Goal: Task Accomplishment & Management: Complete application form

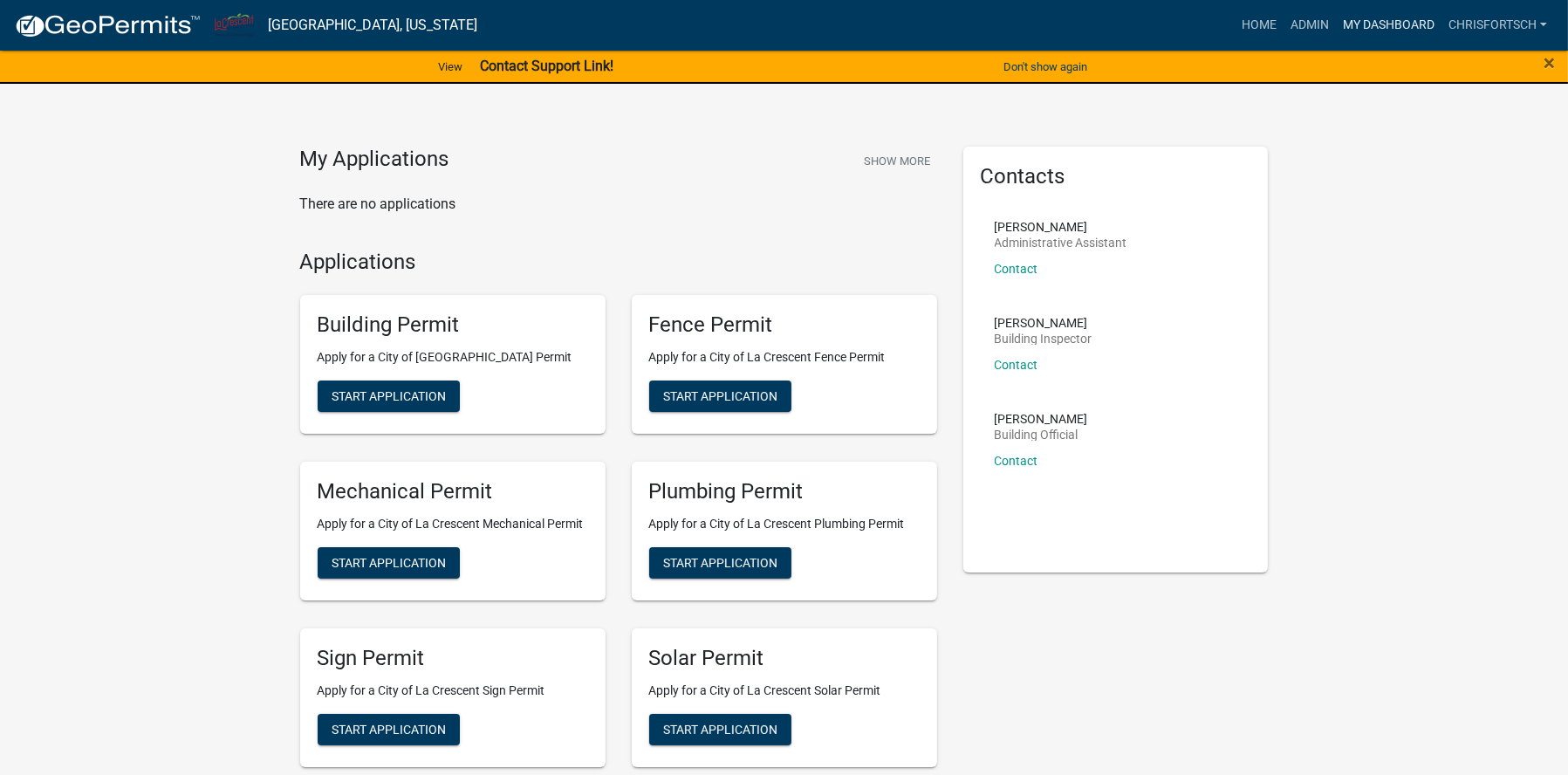
click at [1391, 26] on link "My Dashboard" at bounding box center [1388, 26] width 106 height 34
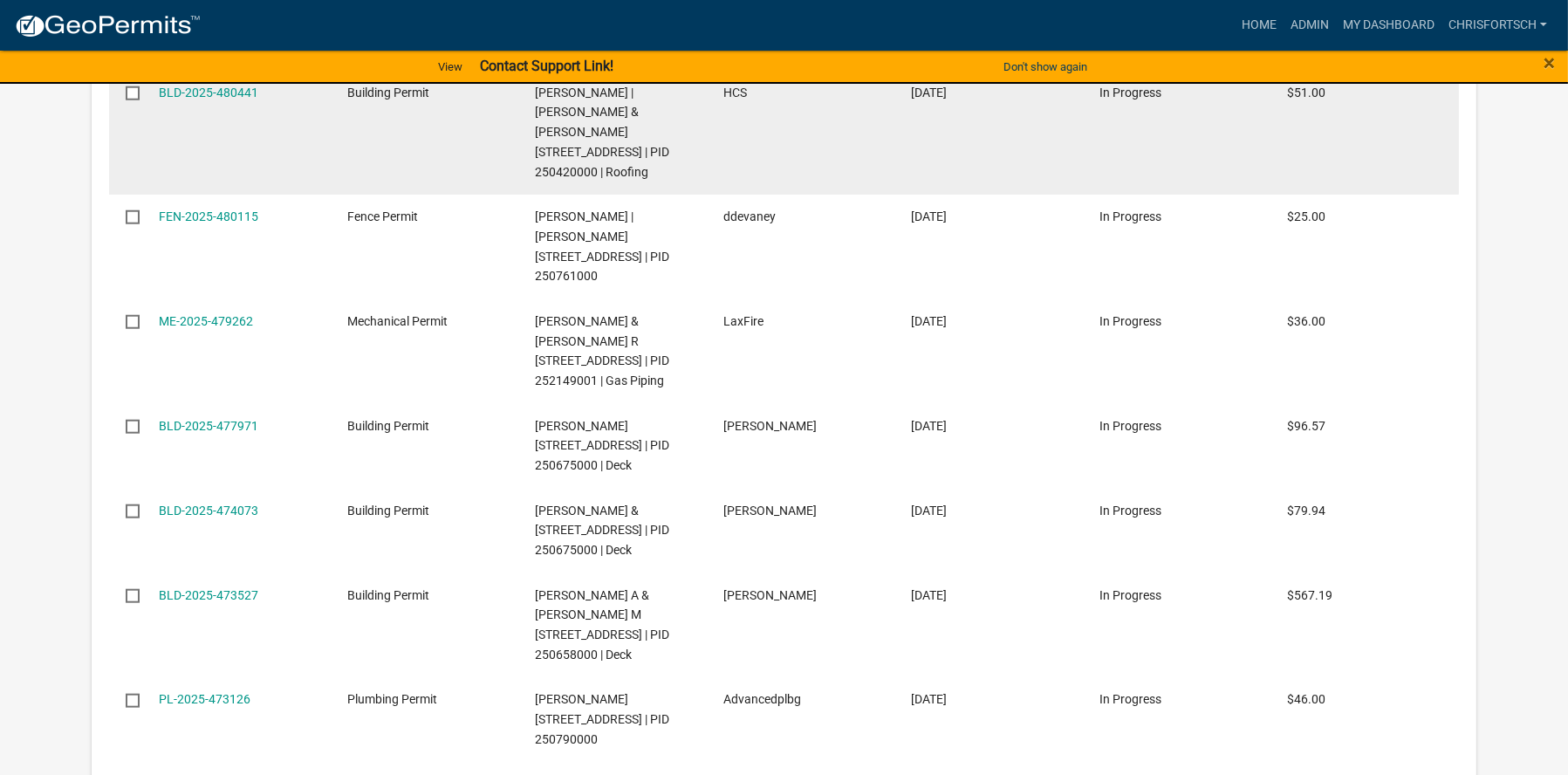
scroll to position [2282, 0]
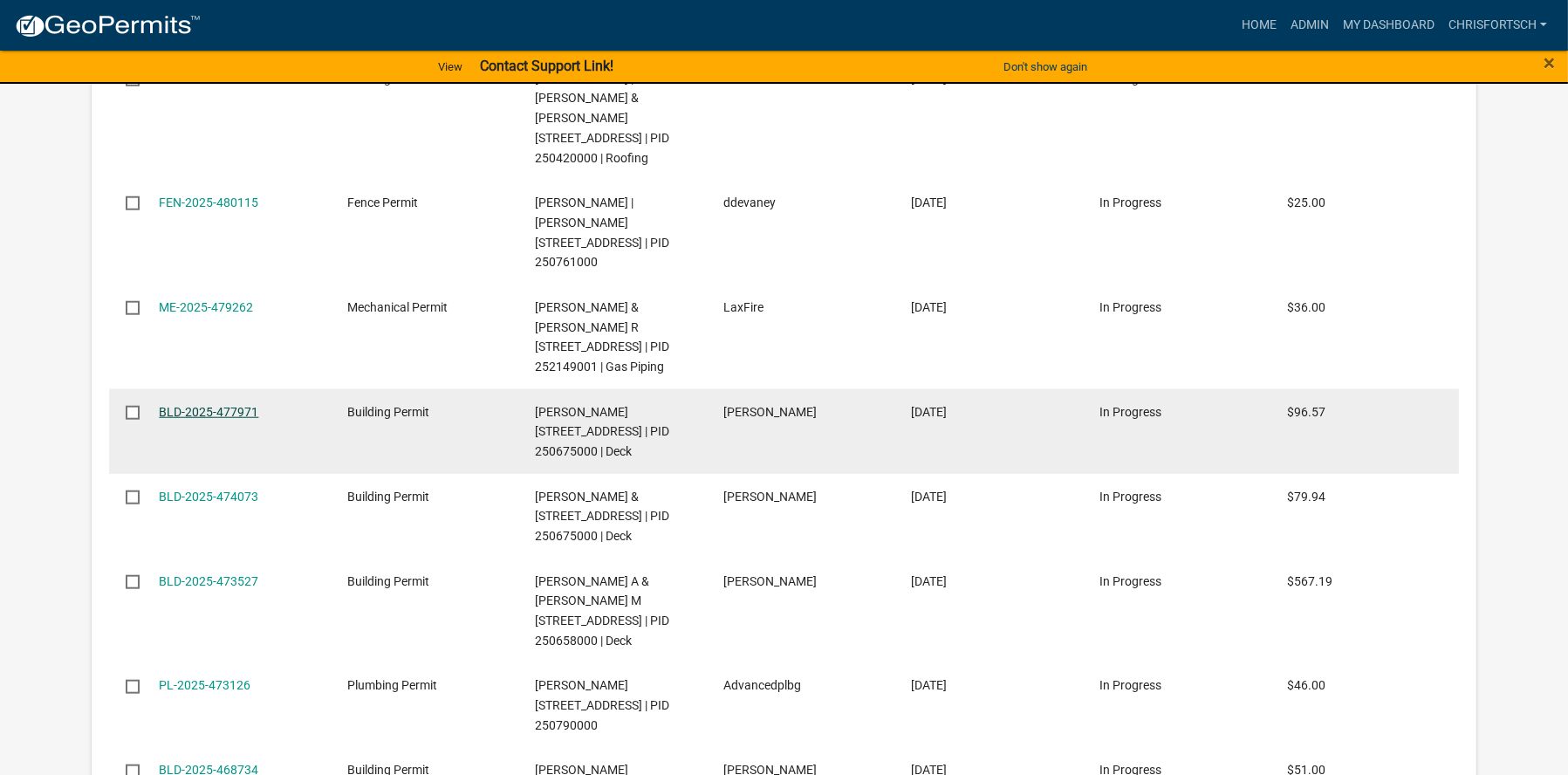
click at [237, 419] on link "BLD-2025-477971" at bounding box center [208, 412] width 100 height 14
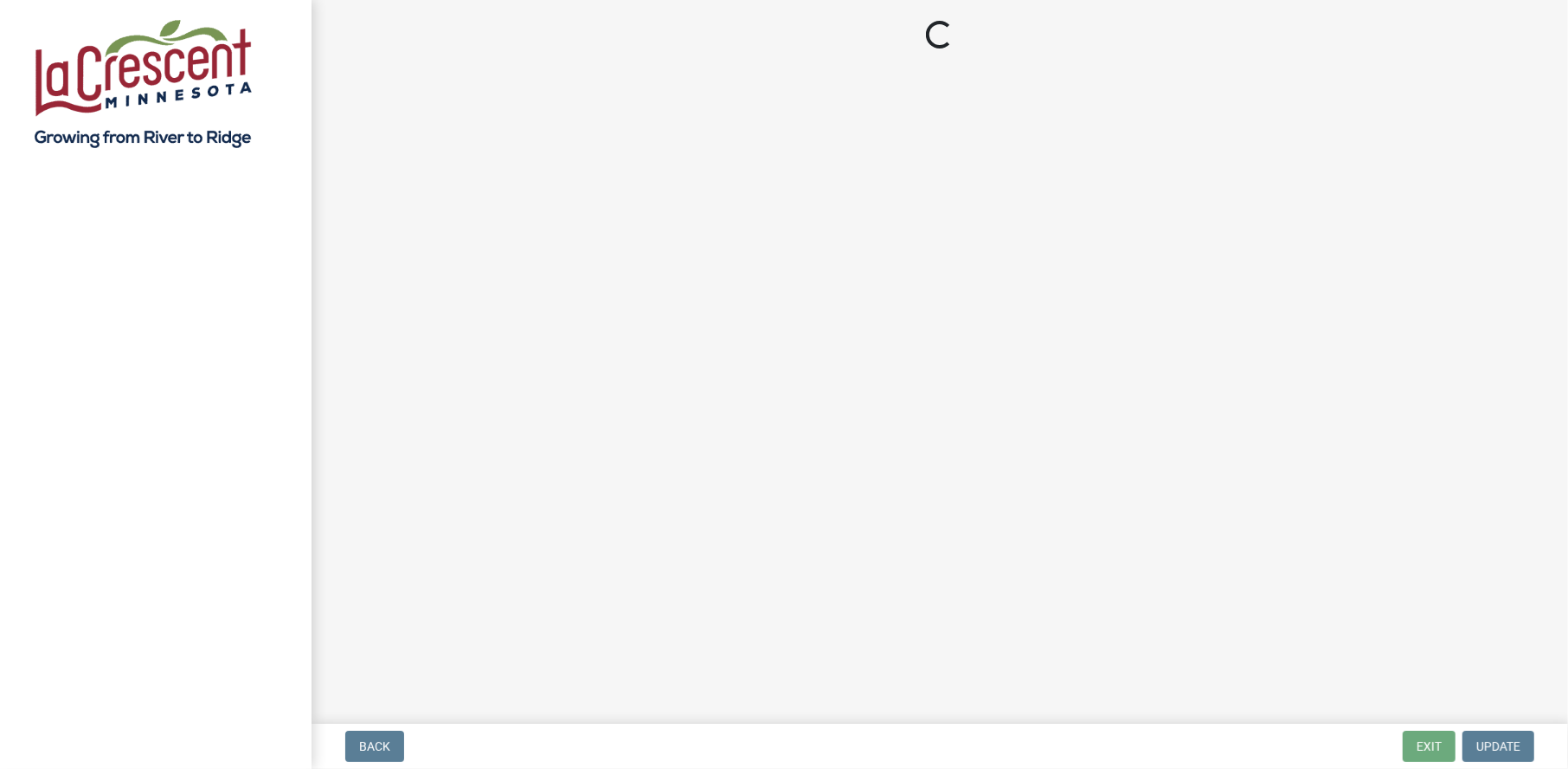
select select "3: 3"
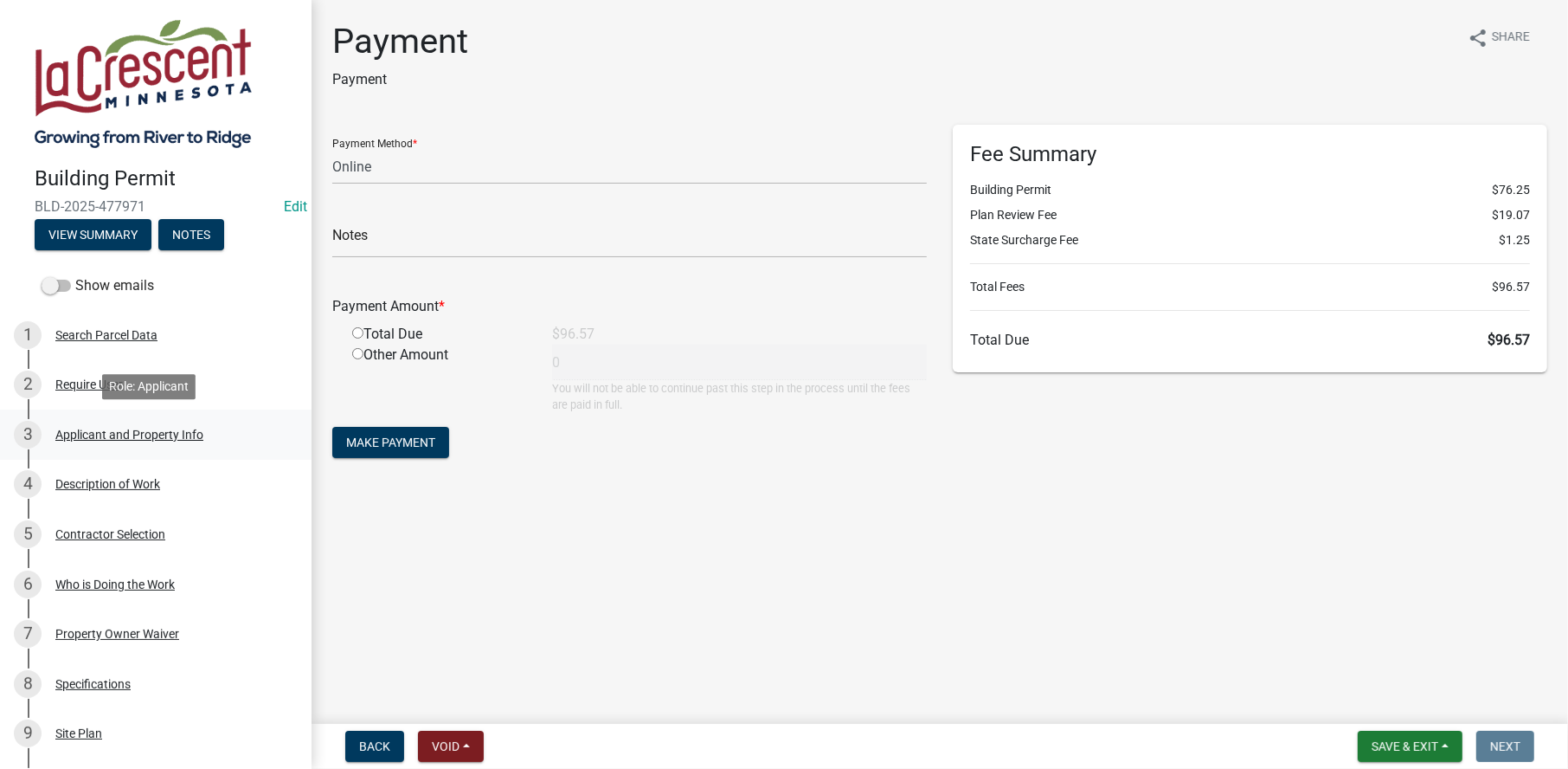
click at [75, 429] on div "Applicant and Property Info" at bounding box center [129, 434] width 148 height 12
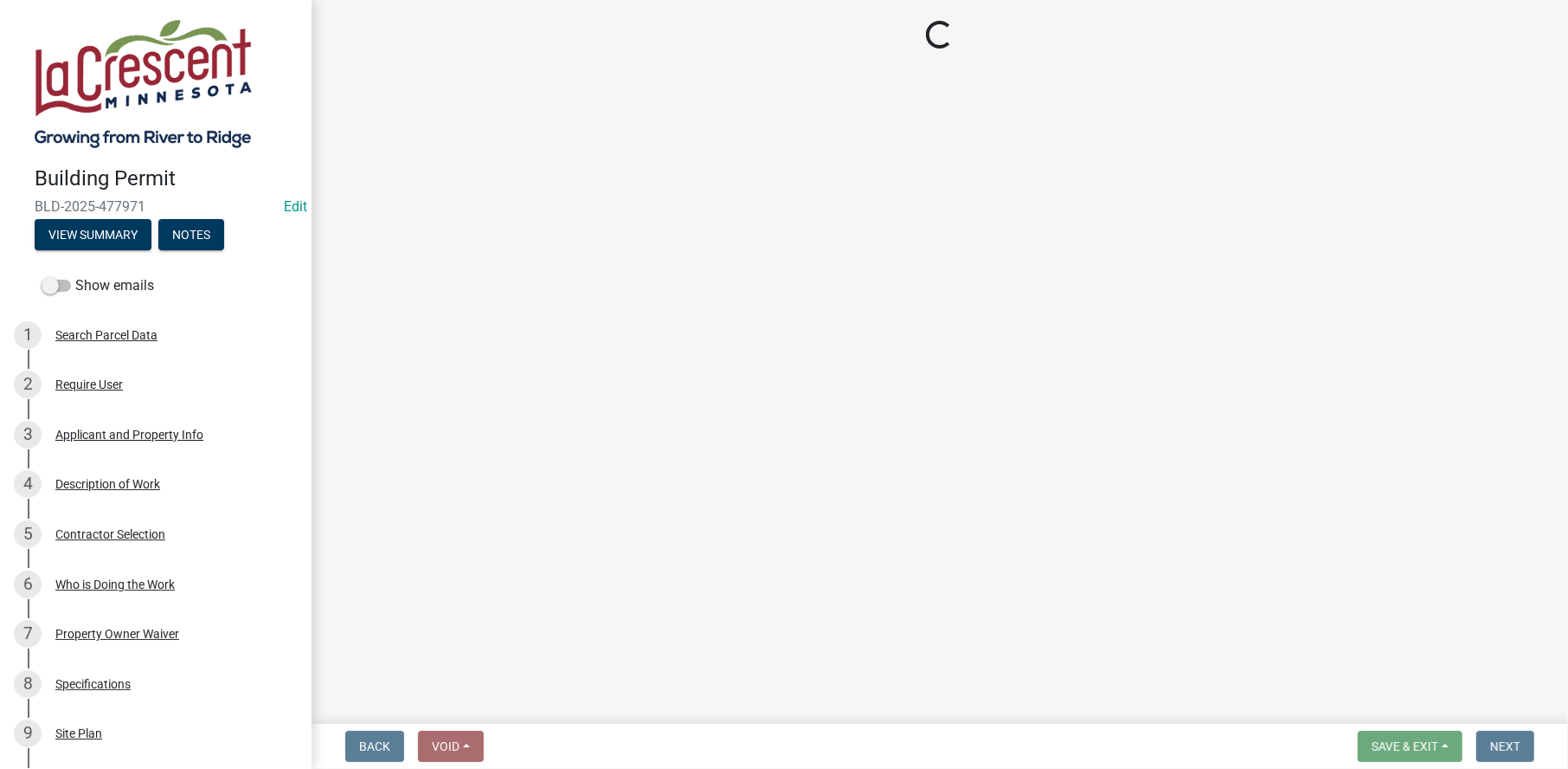
select select "e838c9e2-1e6e-4405-bddc-a3335cd38b08"
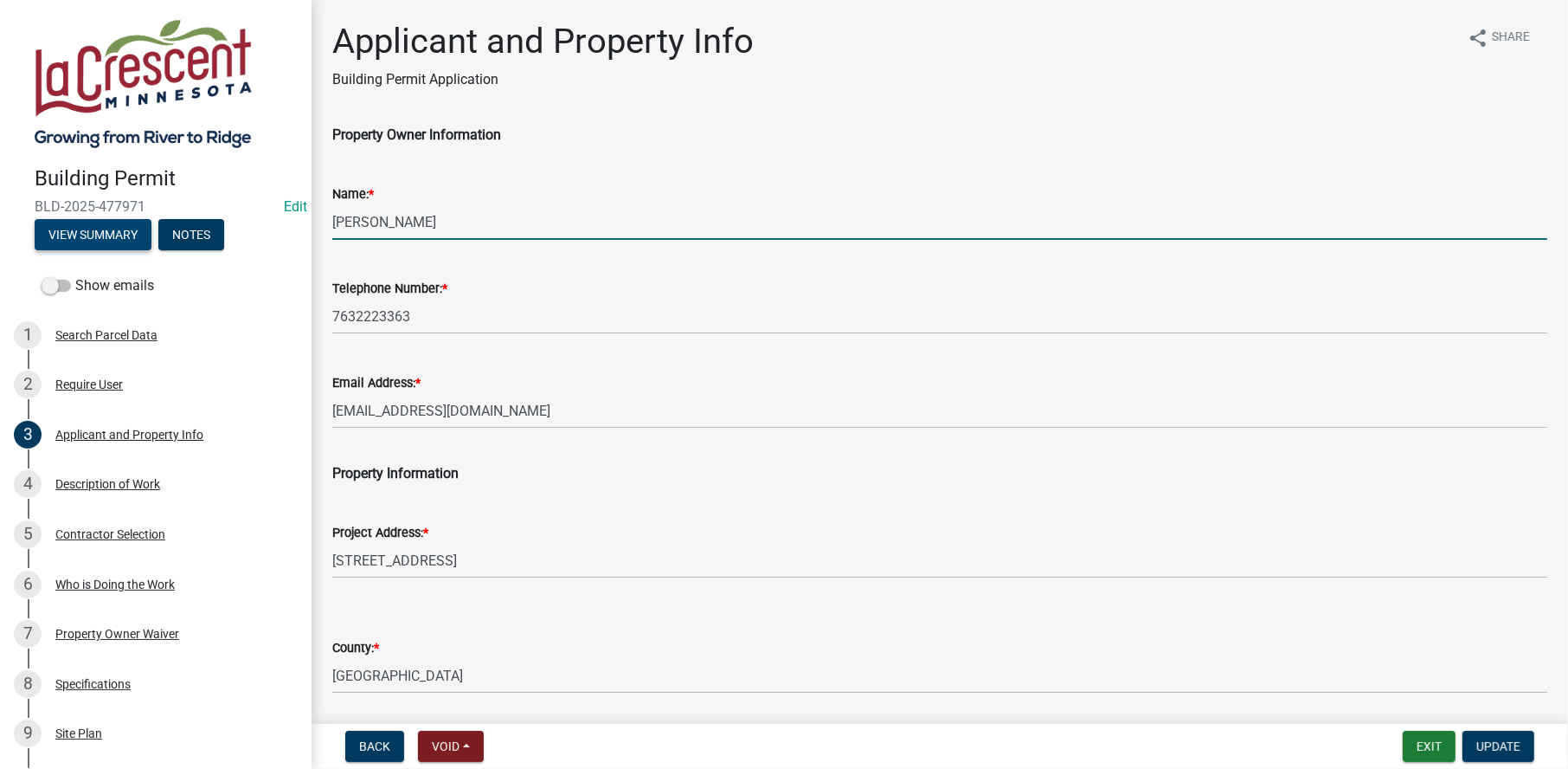
drag, startPoint x: 333, startPoint y: 226, endPoint x: 136, endPoint y: 224, distance: 197.0
click at [144, 224] on div "Building Permit BLD-2025-477971 Edit View Summary Notes Show emails 1 Search Pa…" at bounding box center [784, 384] width 1568 height 769
type input "[PERSON_NAME] & APRIL"
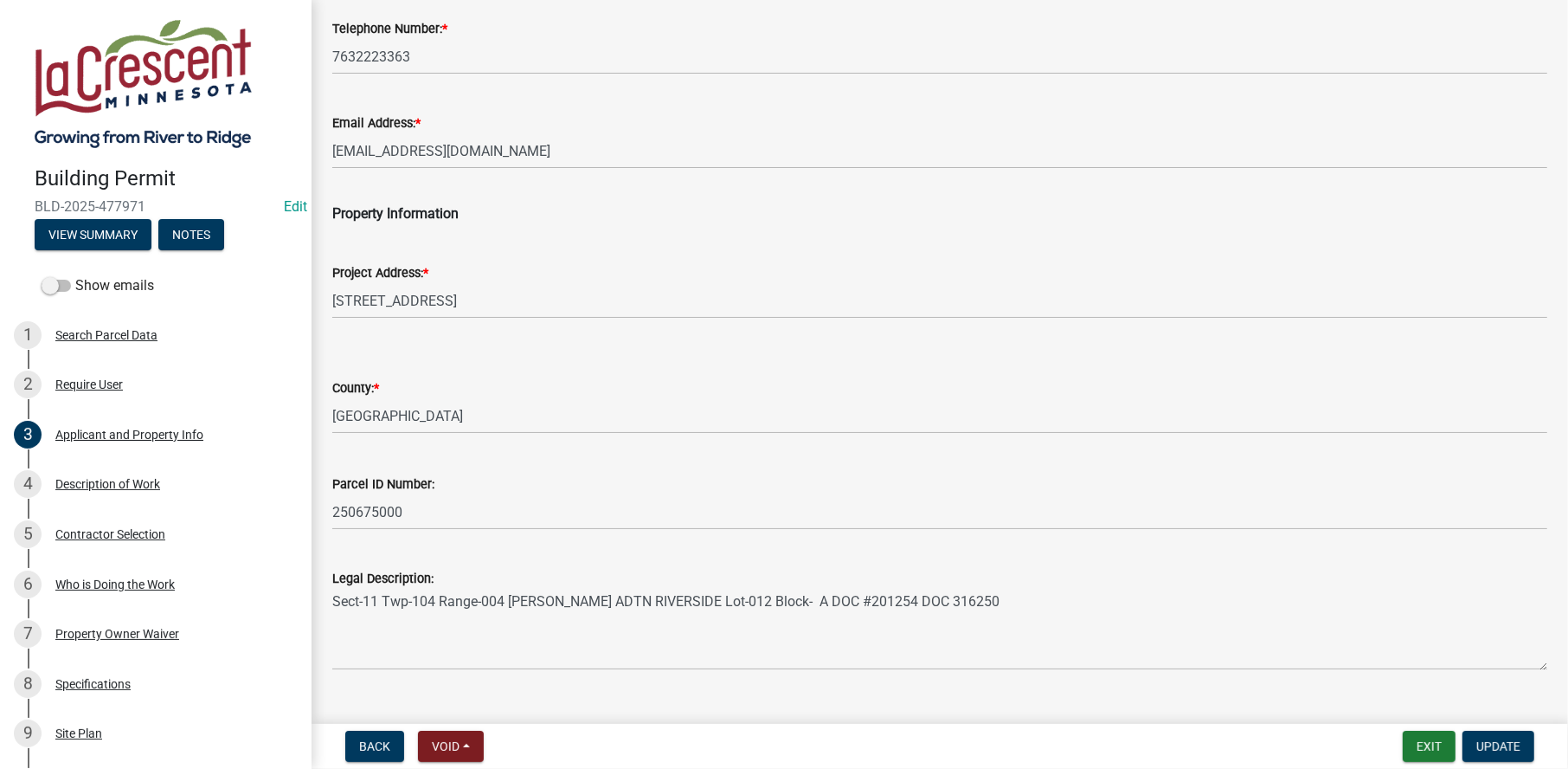
scroll to position [294, 0]
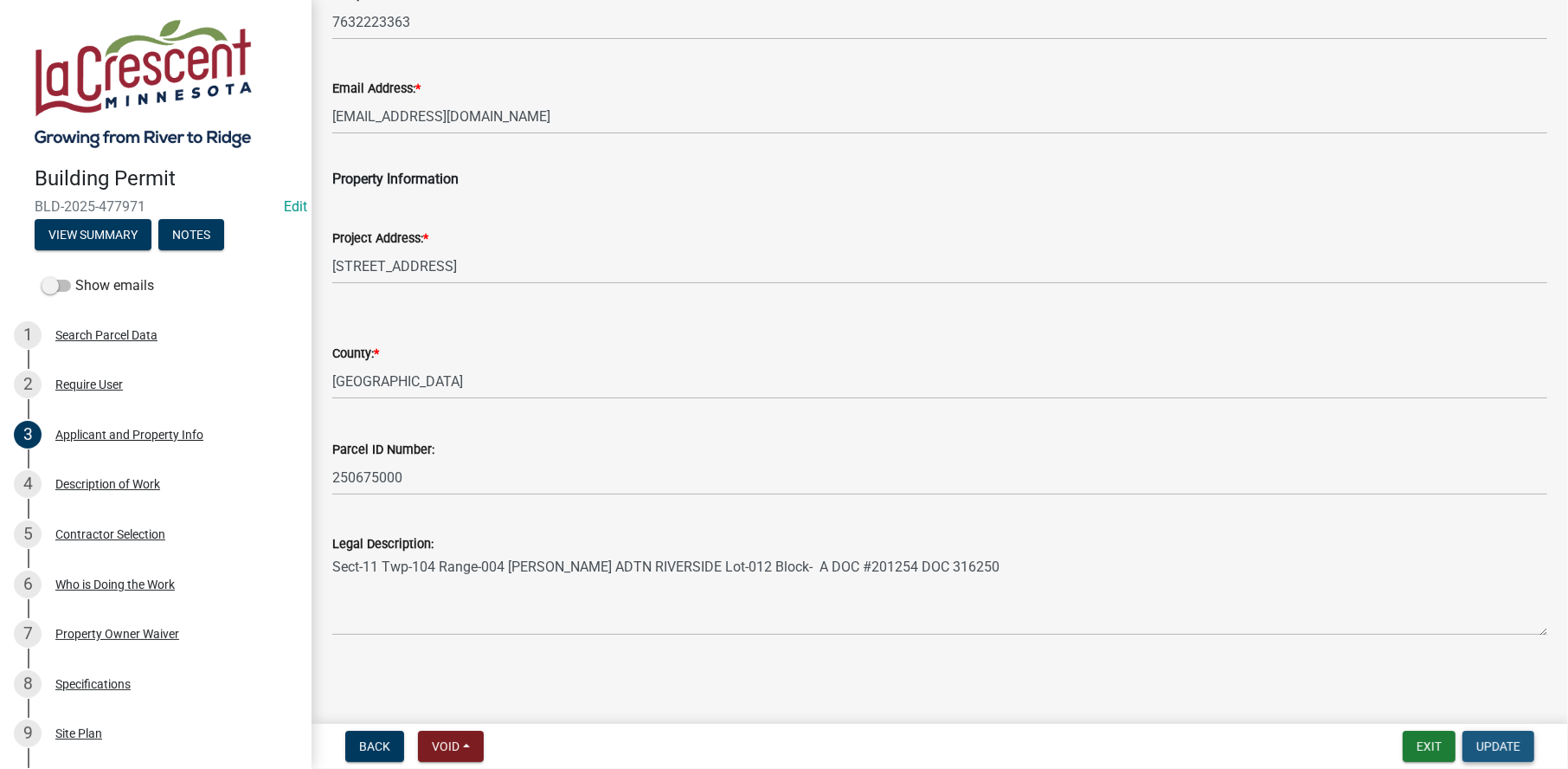
click at [1493, 745] on span "Update" at bounding box center [1497, 745] width 44 height 14
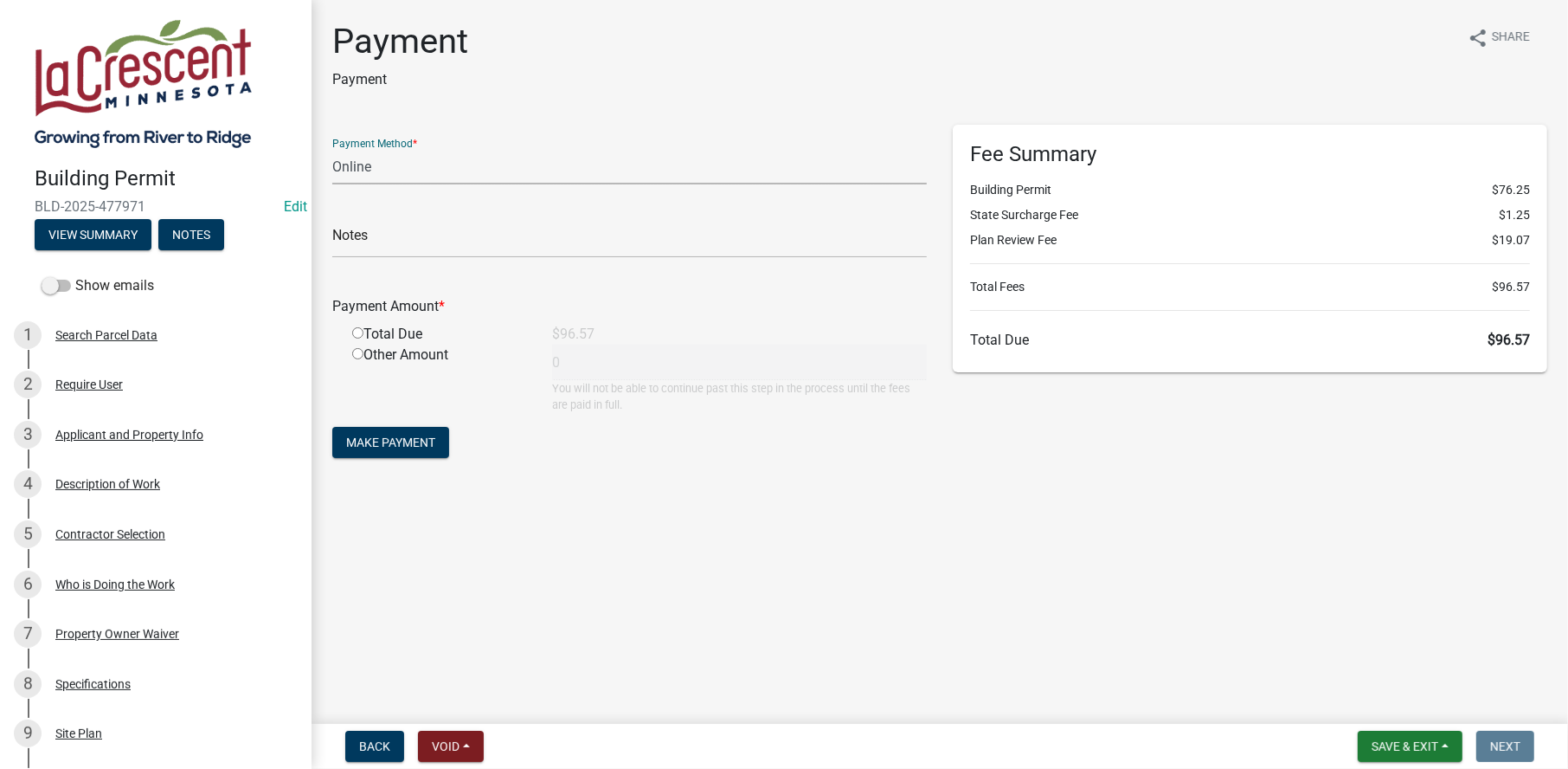
click at [393, 169] on select "Credit Card POS Check Cash Online" at bounding box center [629, 167] width 594 height 35
select select "1: 0"
click at [332, 149] on select "Credit Card POS Check Cash Online" at bounding box center [629, 167] width 594 height 35
drag, startPoint x: 374, startPoint y: 247, endPoint x: 346, endPoint y: 241, distance: 28.6
click at [374, 247] on input "text" at bounding box center [629, 240] width 594 height 35
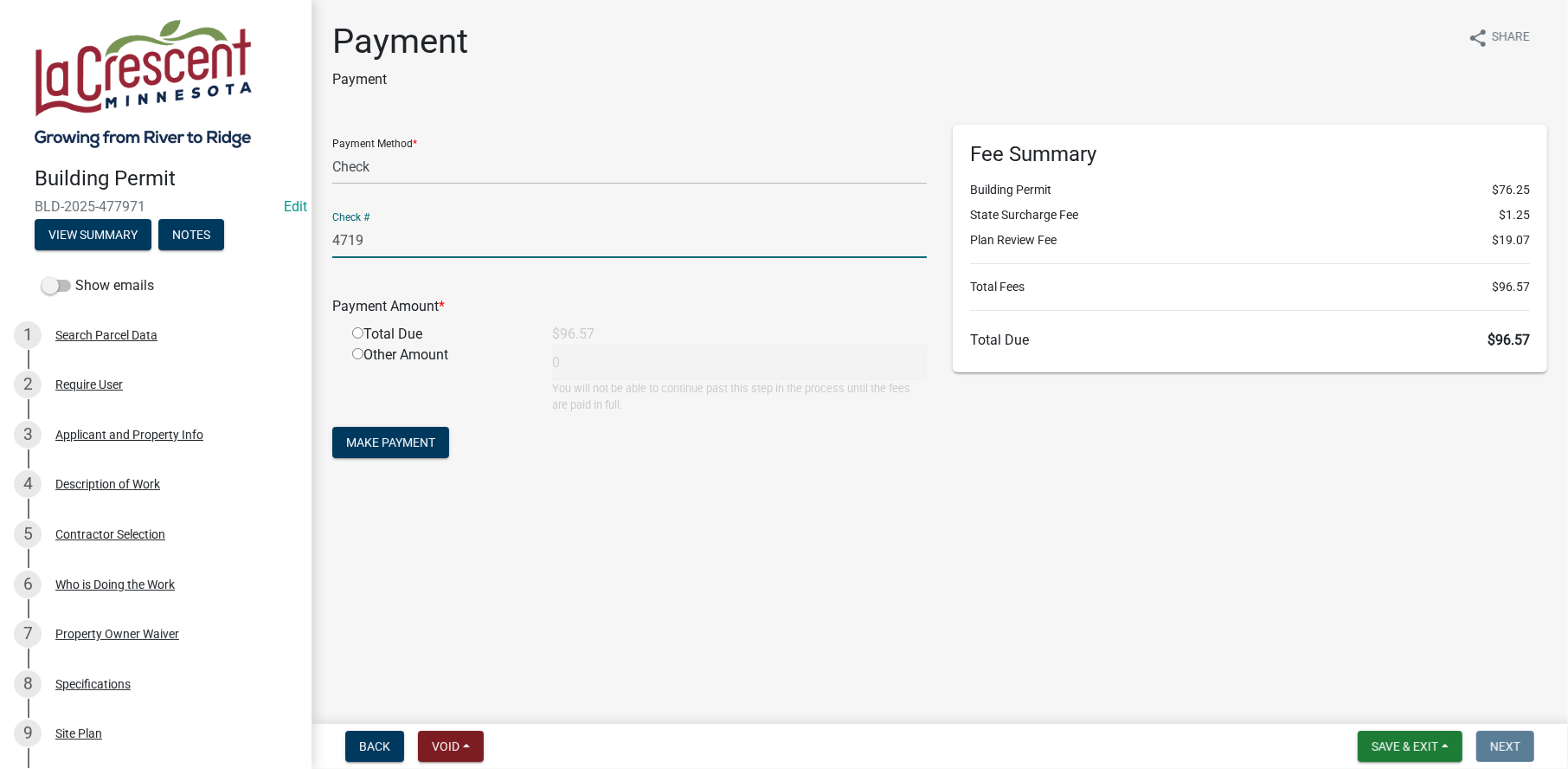
type input "4719"
click at [356, 330] on input "radio" at bounding box center [357, 332] width 11 height 11
radio input "true"
type input "96.57"
click at [392, 437] on span "Make Payment" at bounding box center [390, 442] width 89 height 14
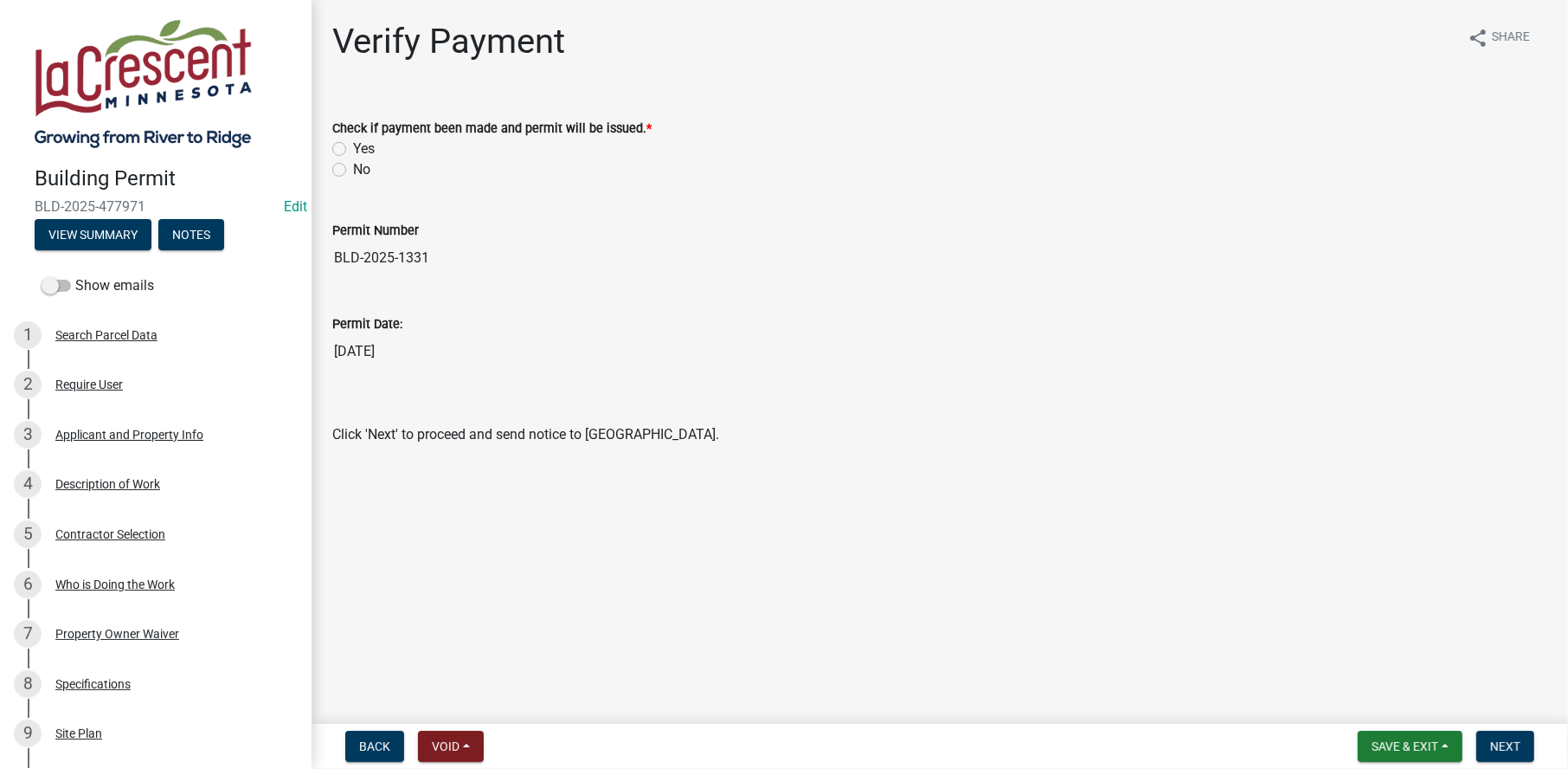
click at [353, 145] on label "Yes" at bounding box center [363, 148] width 22 height 21
click at [353, 145] on input "Yes" at bounding box center [357, 143] width 11 height 11
radio input "true"
click at [1500, 742] on span "Next" at bounding box center [1504, 745] width 30 height 14
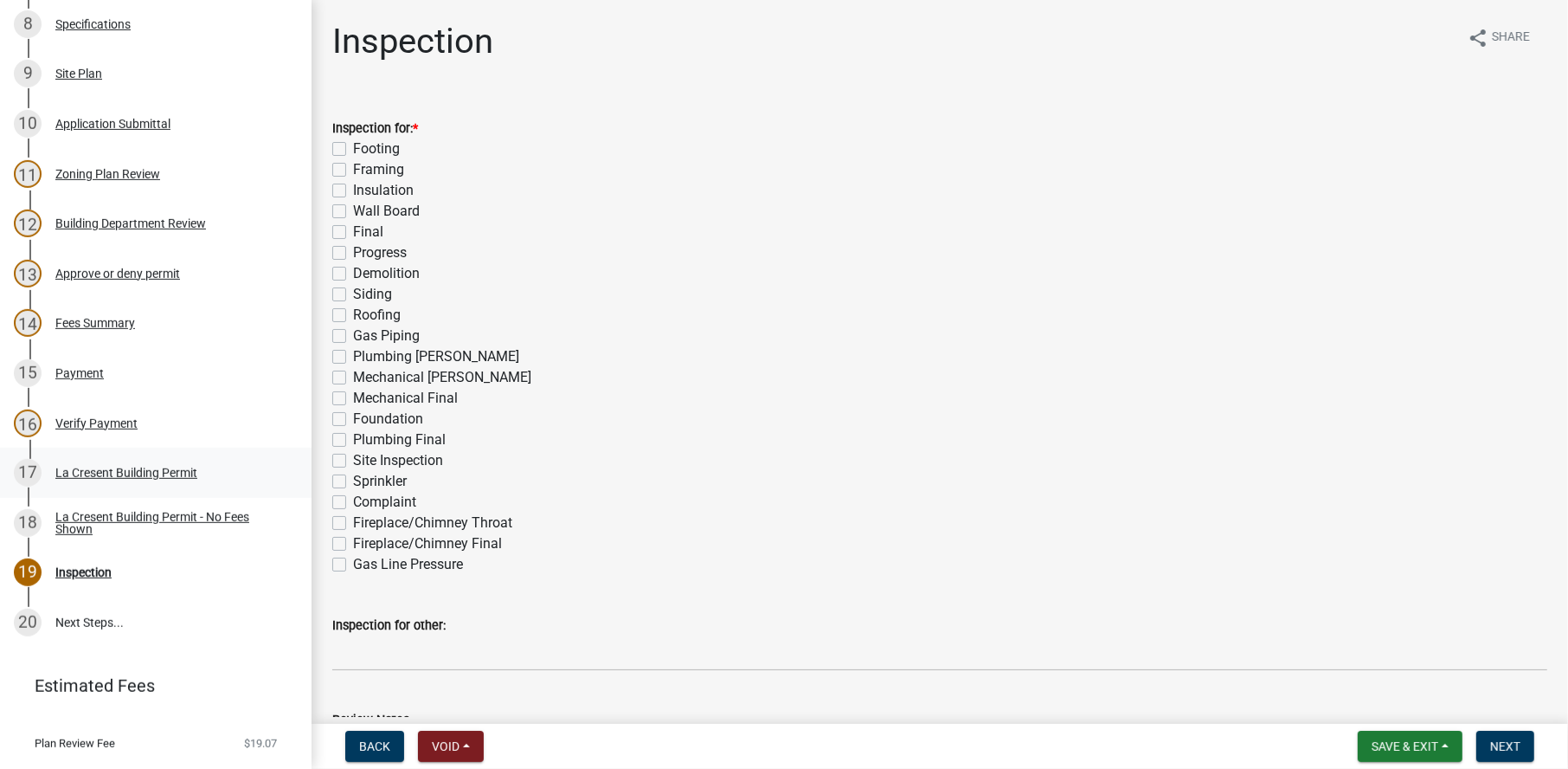
scroll to position [776, 0]
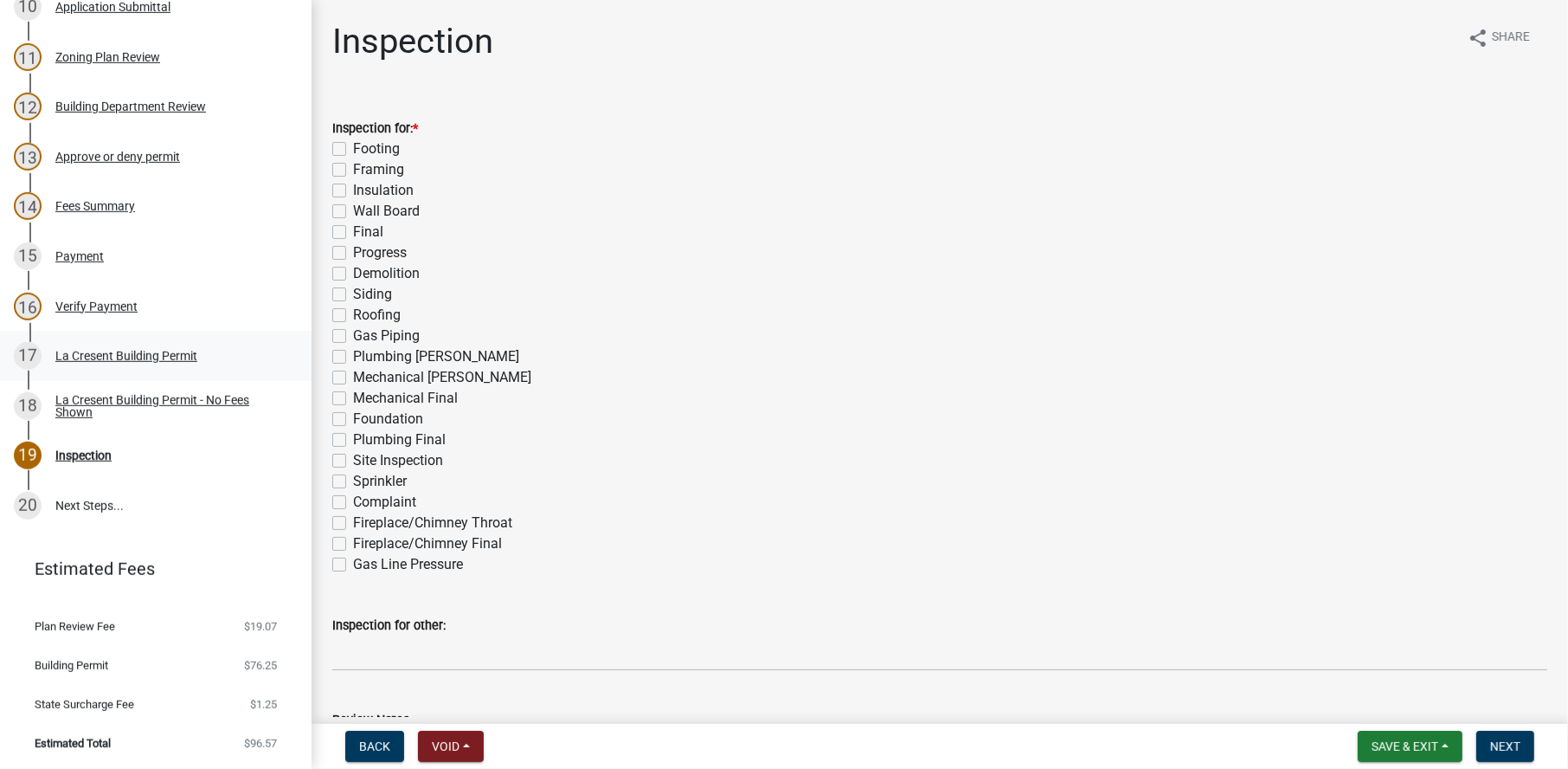
click at [100, 352] on div "La Cresent Building Permit" at bounding box center [126, 356] width 142 height 12
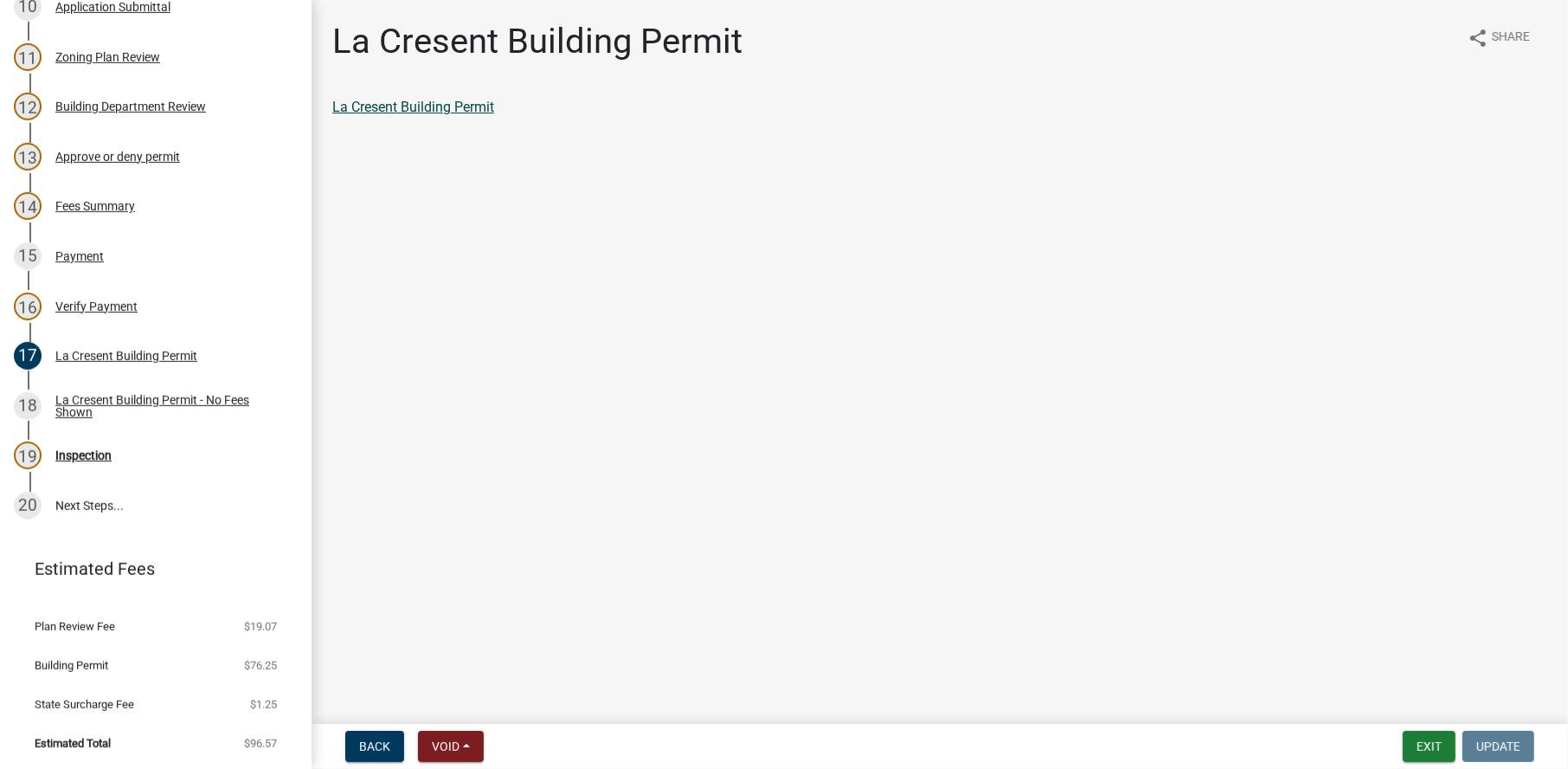
click at [413, 108] on link "La Cresent Building Permit" at bounding box center [412, 107] width 162 height 17
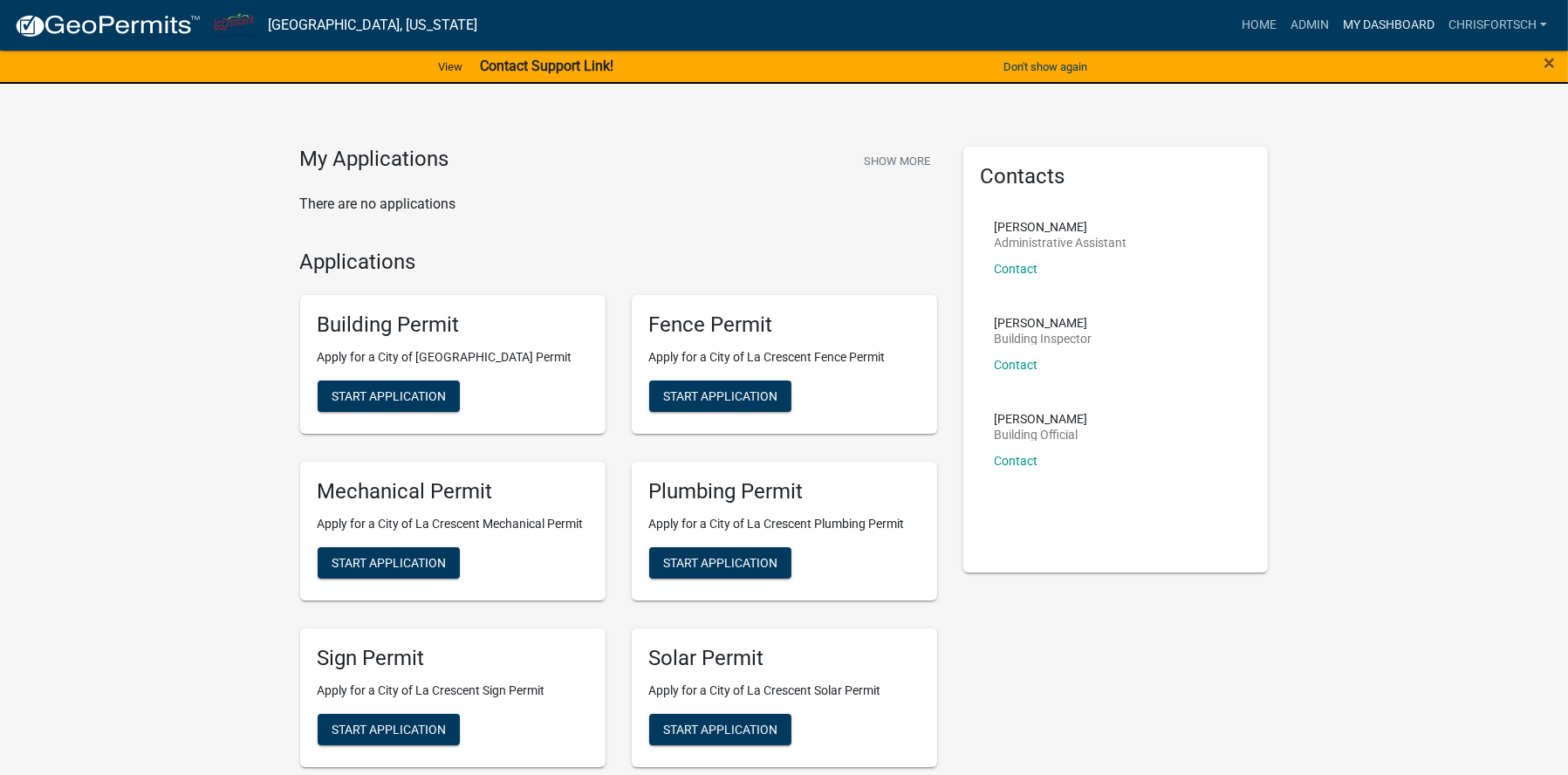
click at [1388, 33] on link "My Dashboard" at bounding box center [1388, 26] width 106 height 34
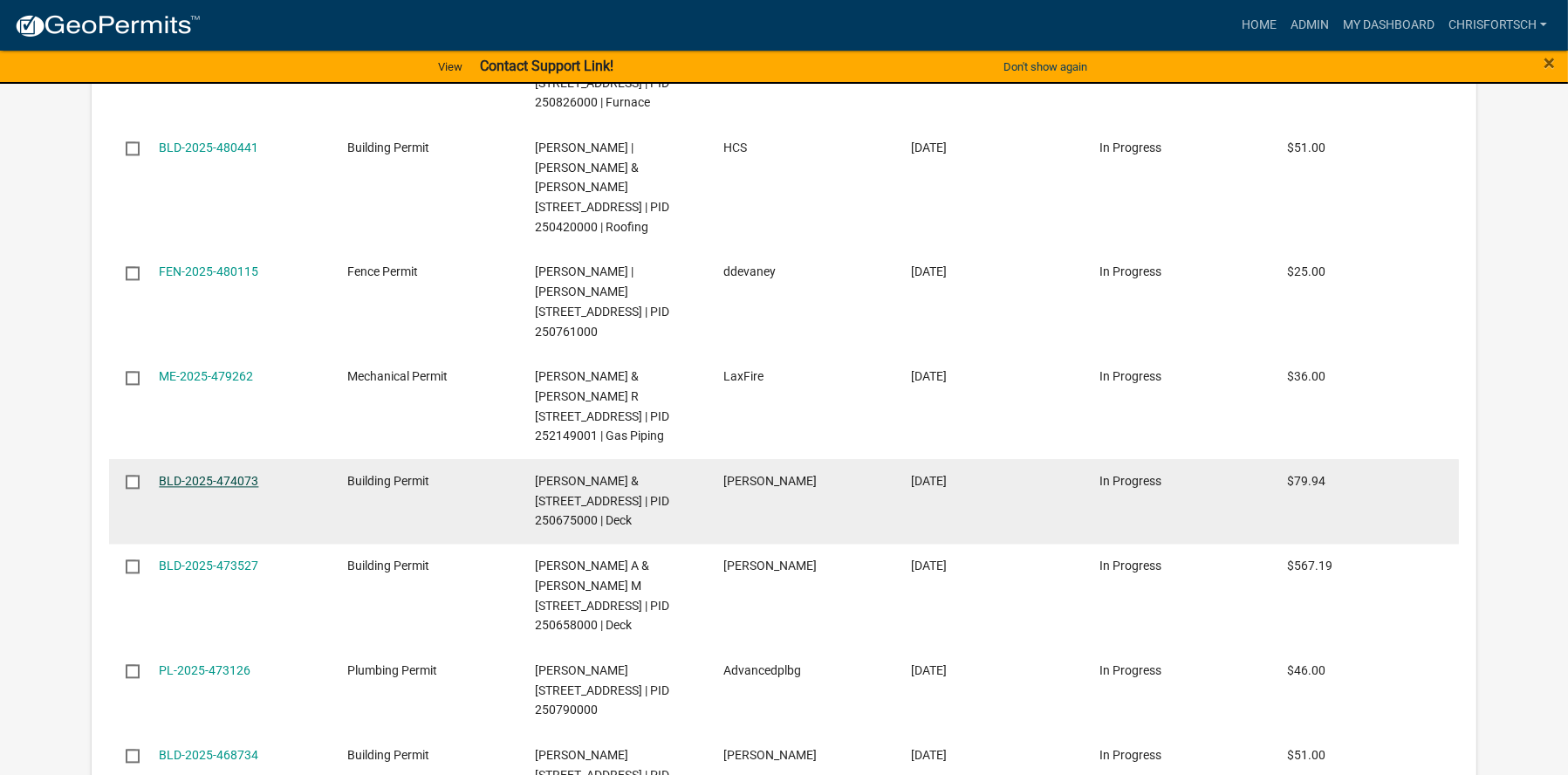
scroll to position [2282, 0]
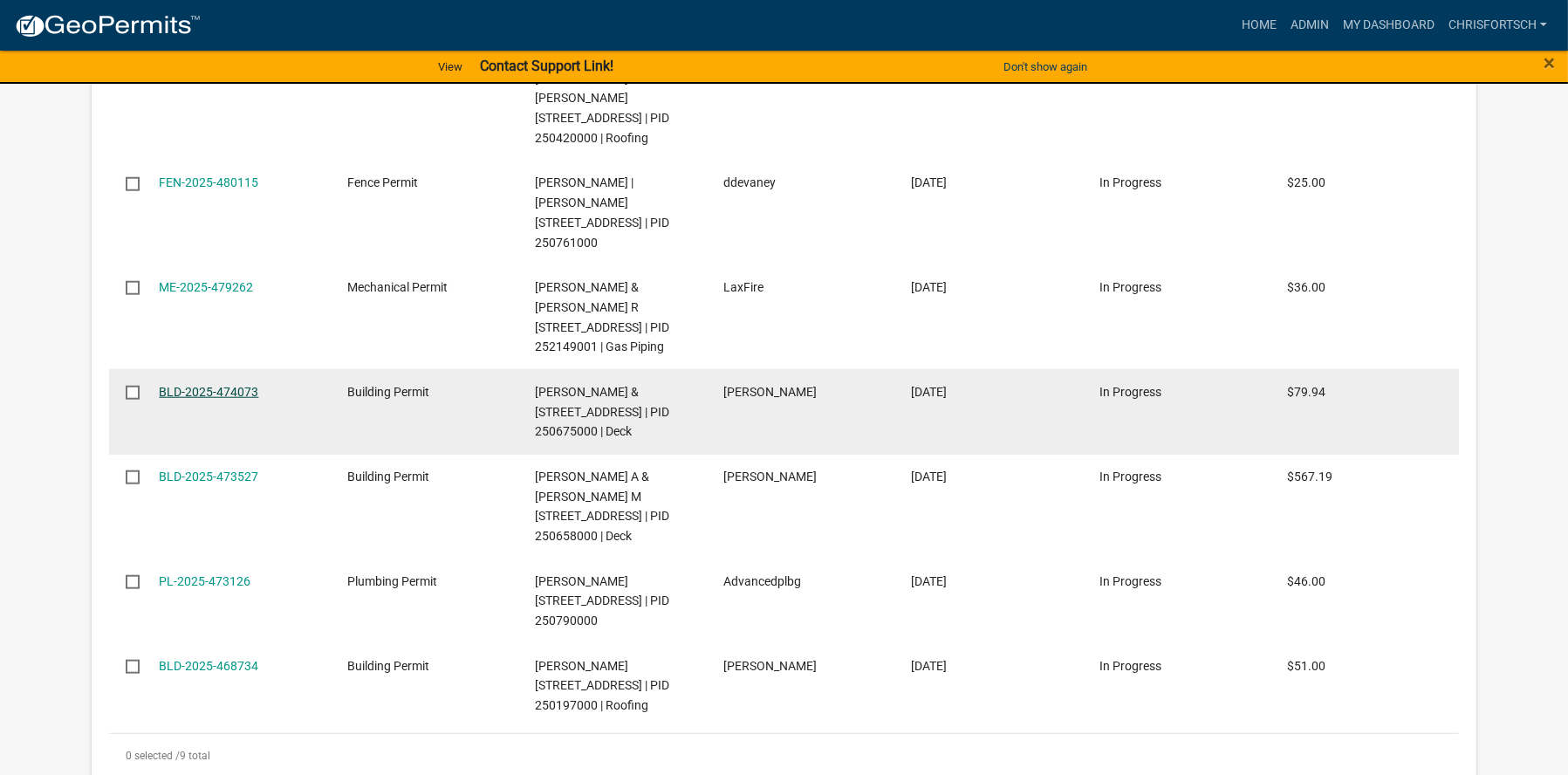
click at [195, 399] on link "BLD-2025-474073" at bounding box center [208, 392] width 100 height 14
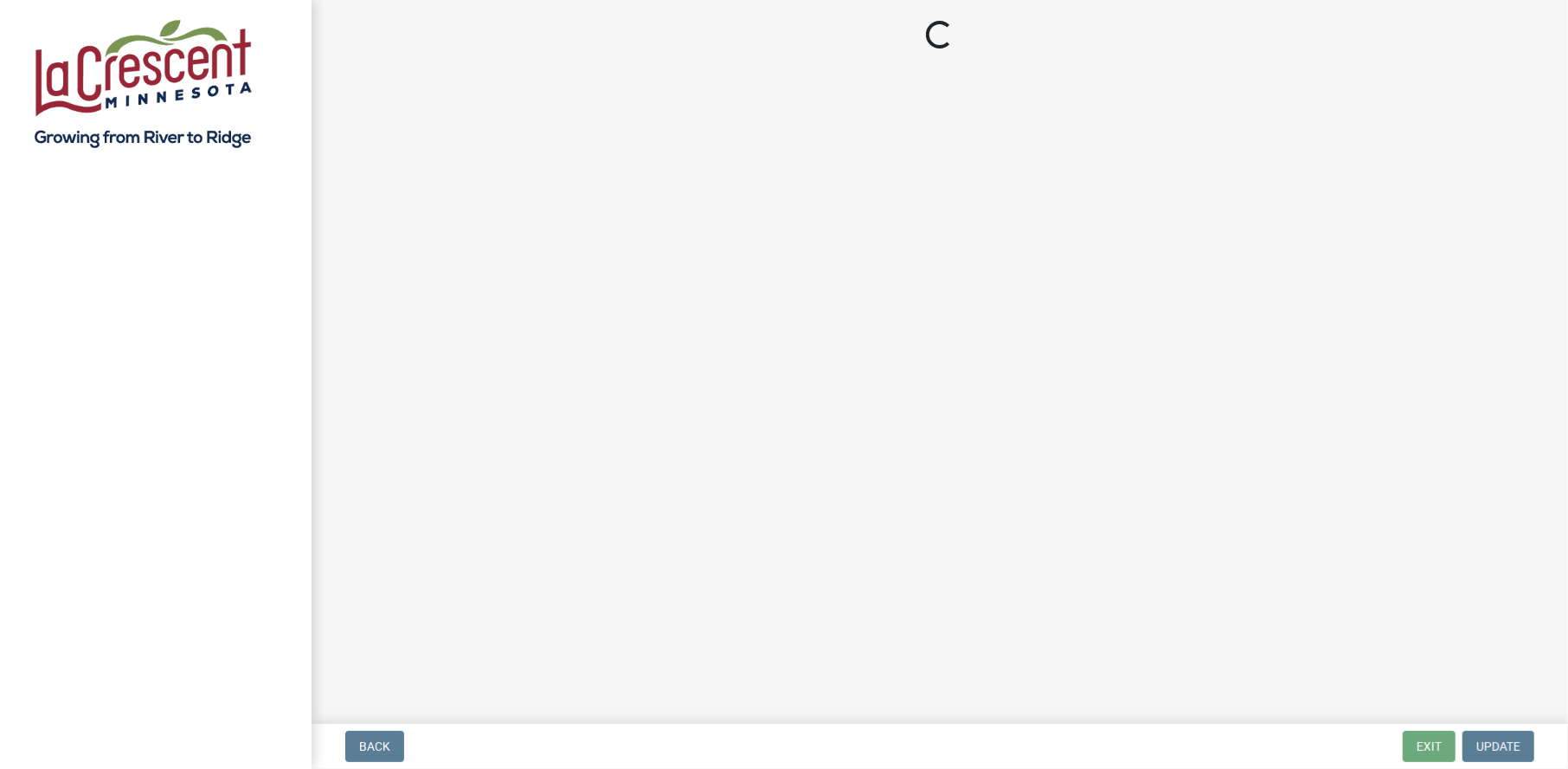
select select "3: 3"
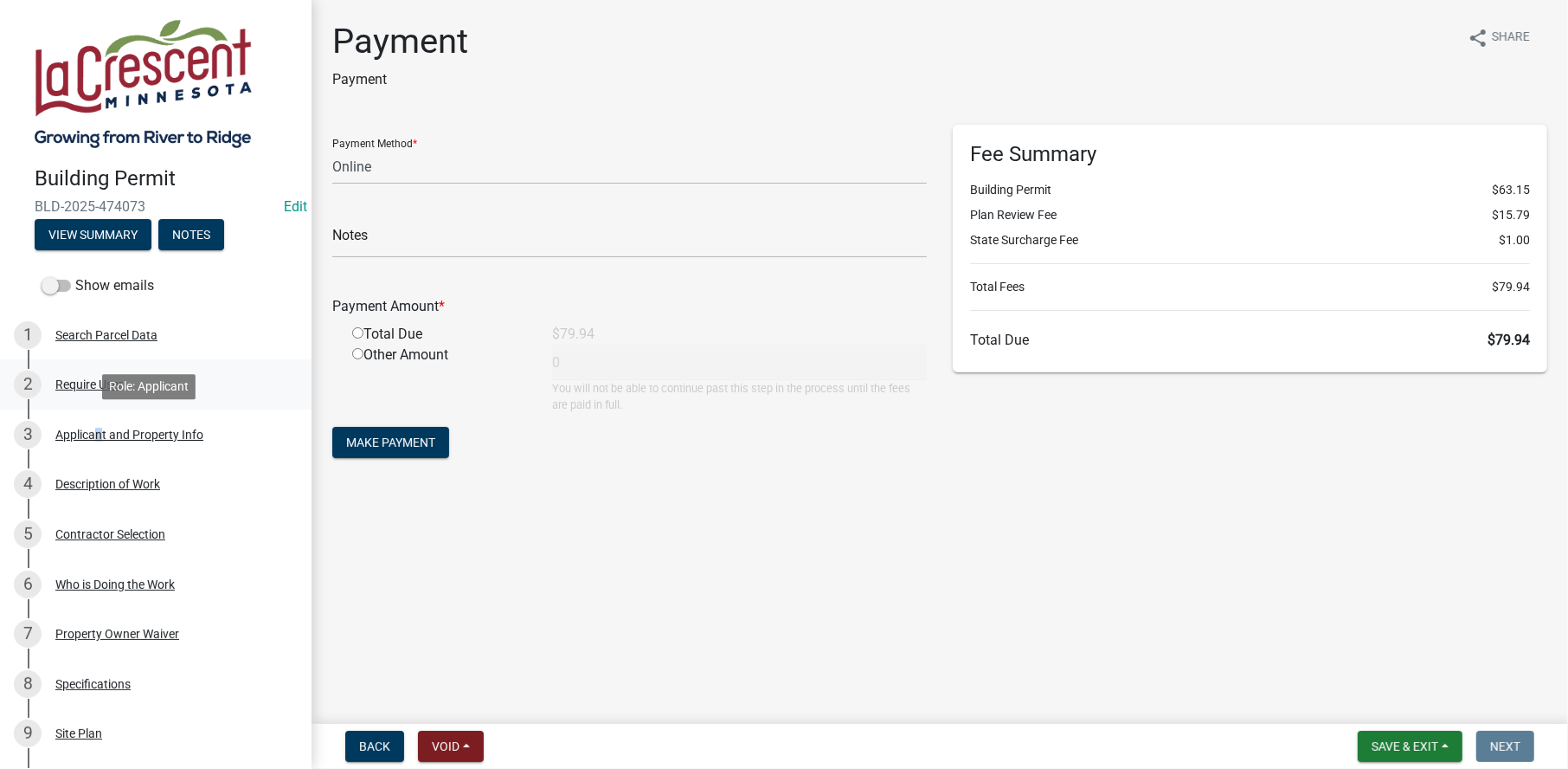
drag, startPoint x: 93, startPoint y: 432, endPoint x: 144, endPoint y: 402, distance: 59.2
click at [92, 433] on div "Applicant and Property Info" at bounding box center [129, 434] width 148 height 12
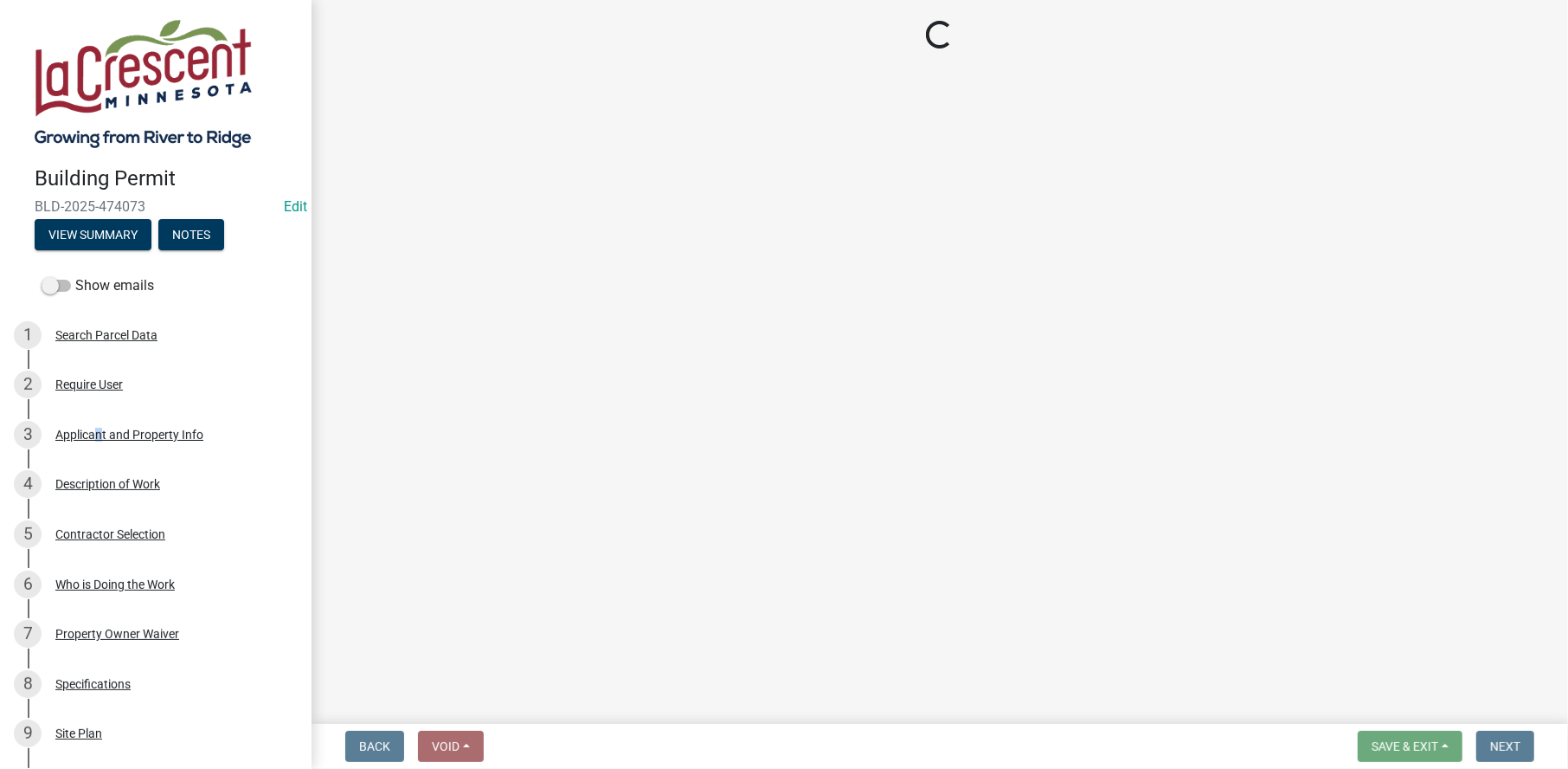
select select "e838c9e2-1e6e-4405-bddc-a3335cd38b08"
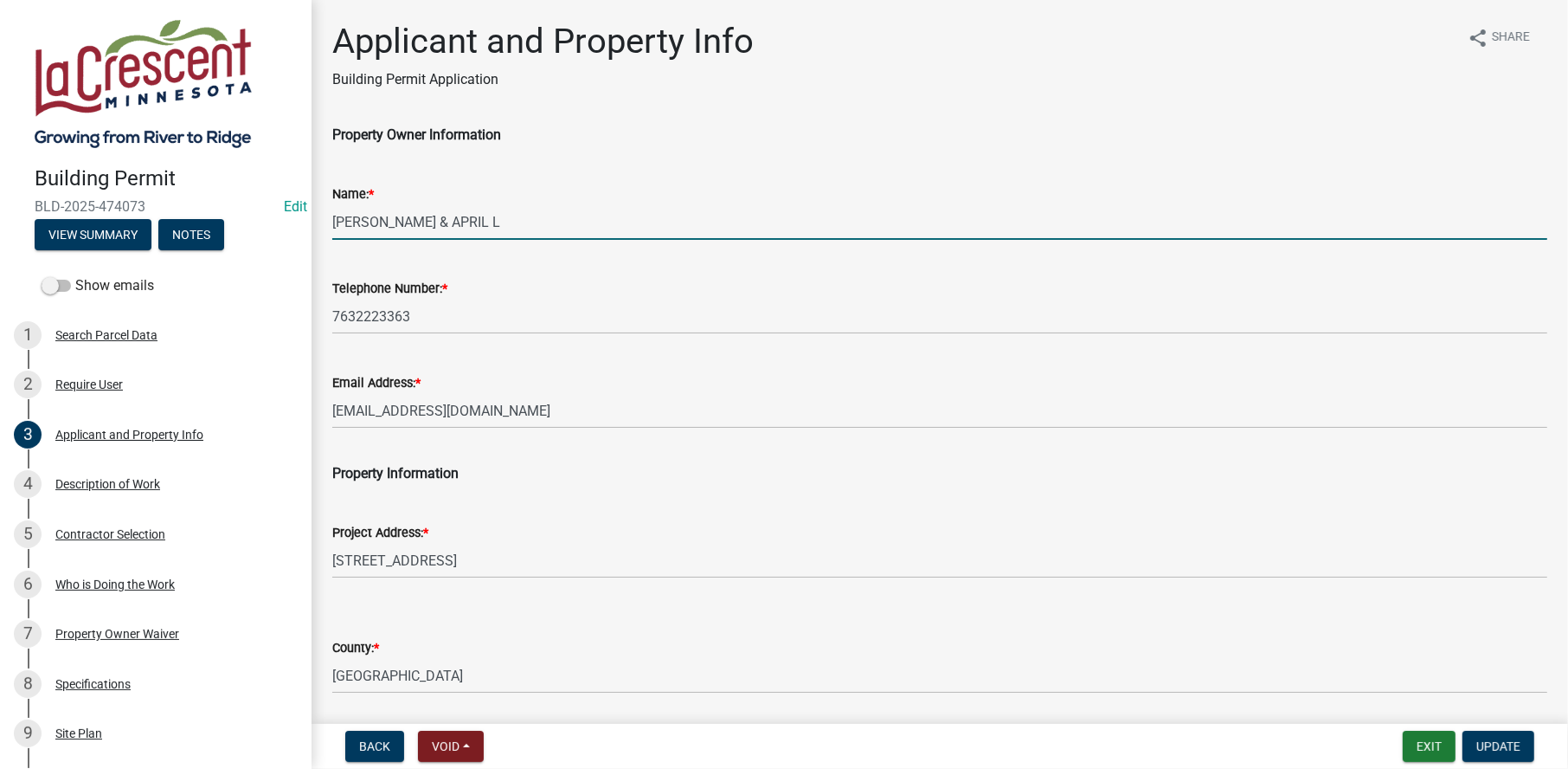
click at [393, 215] on input "FARRELL,WILLIAM J & APRIL L" at bounding box center [939, 221] width 1214 height 35
click at [458, 219] on input "FARRELL, WILLIAM J & APRIL L" at bounding box center [939, 221] width 1214 height 35
click at [550, 217] on input "FARRELL, WILLIAM & APRIL L" at bounding box center [939, 221] width 1214 height 35
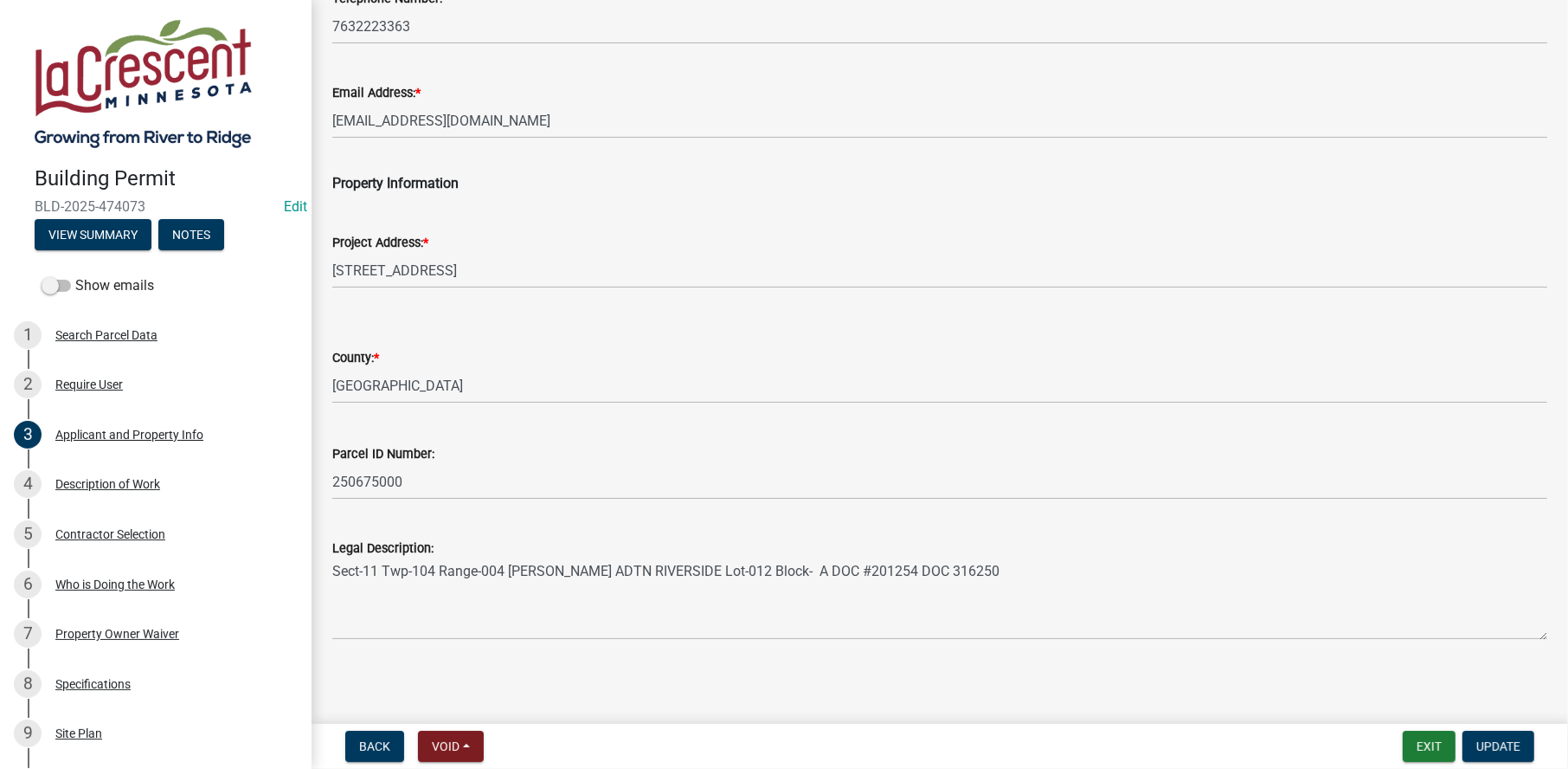
scroll to position [294, 0]
type input "[PERSON_NAME] & APRIL"
drag, startPoint x: 1513, startPoint y: 748, endPoint x: 1147, endPoint y: 657, distance: 377.1
click at [1513, 748] on span "Update" at bounding box center [1497, 745] width 44 height 14
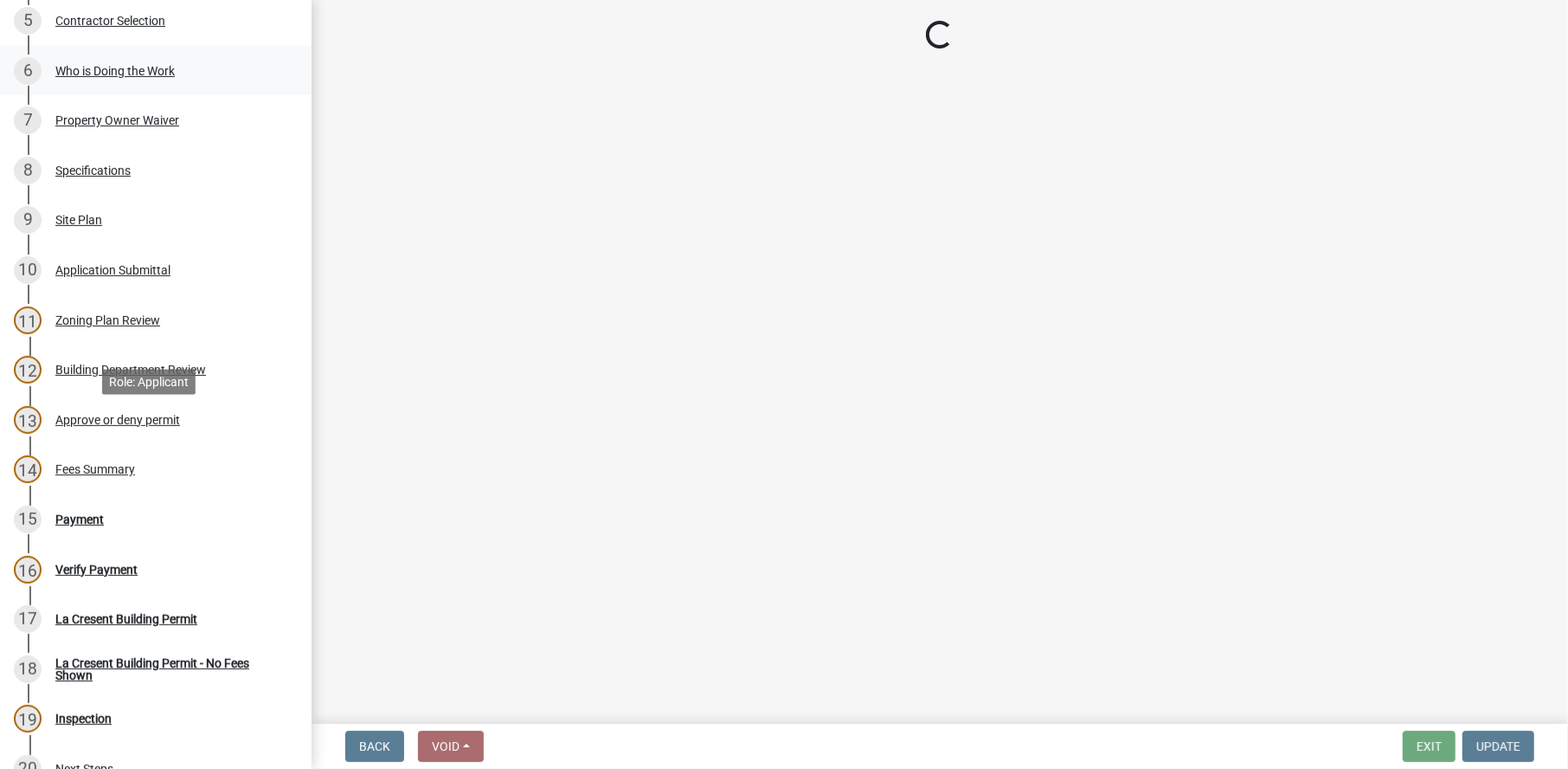
scroll to position [605, 0]
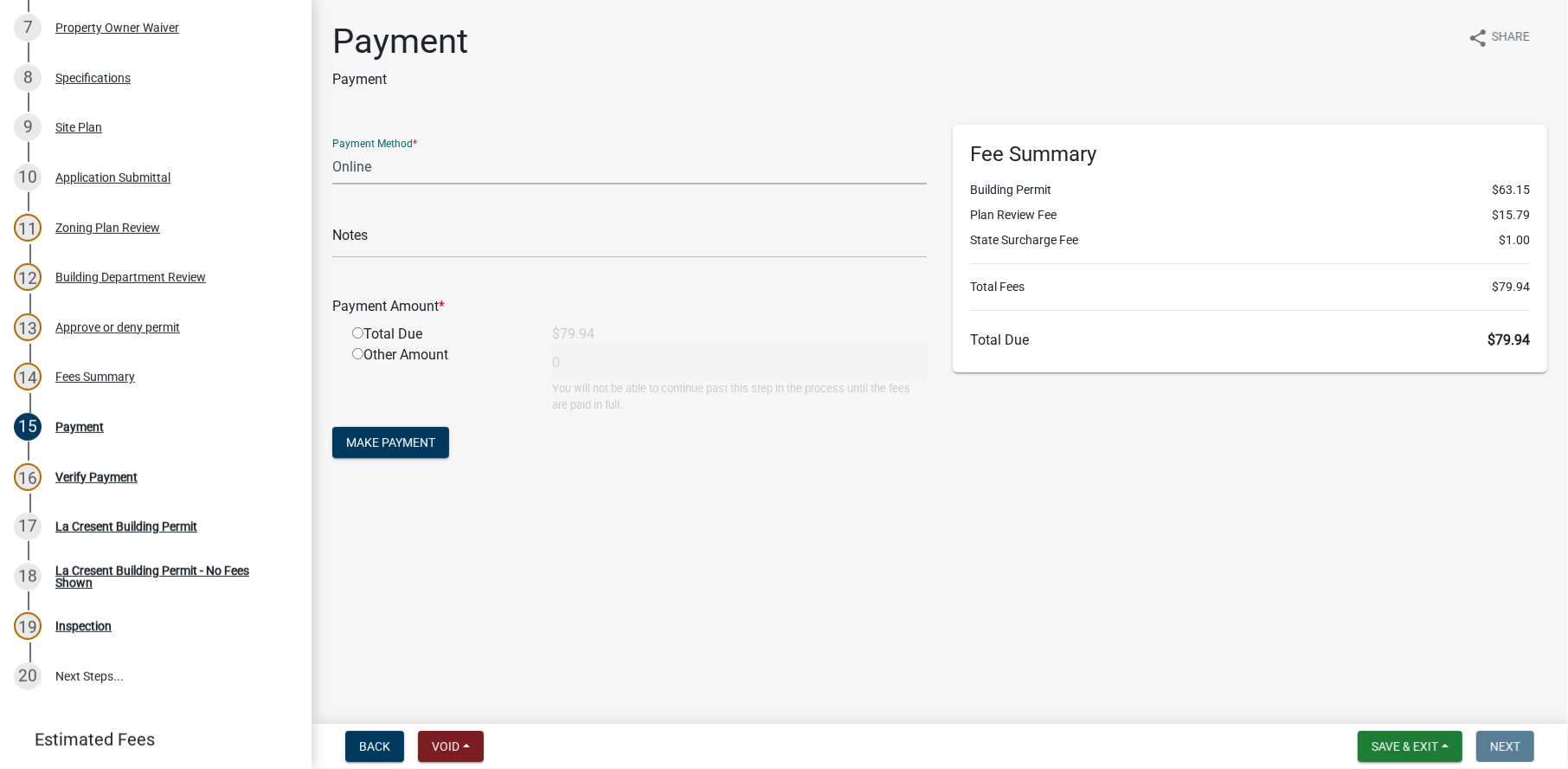
click at [366, 164] on select "Credit Card POS Check Cash Online" at bounding box center [629, 167] width 594 height 35
select select "1: 0"
click at [332, 149] on select "Credit Card POS Check Cash Online" at bounding box center [629, 167] width 594 height 35
click at [370, 236] on input "text" at bounding box center [629, 240] width 594 height 35
type input "4719"
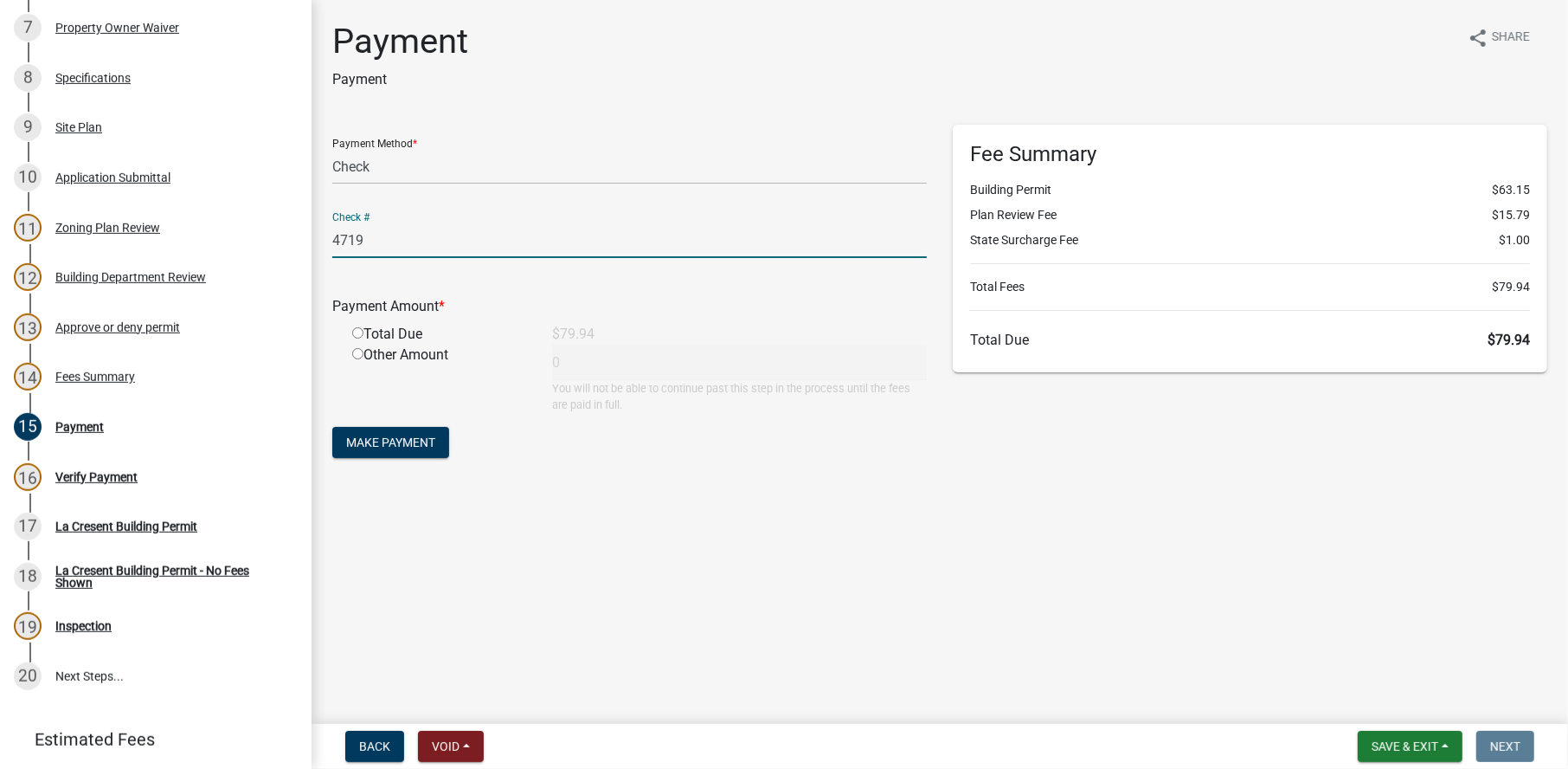
click at [357, 331] on input "radio" at bounding box center [357, 332] width 11 height 11
radio input "true"
type input "79.94"
click at [375, 431] on button "Make Payment" at bounding box center [390, 443] width 117 height 31
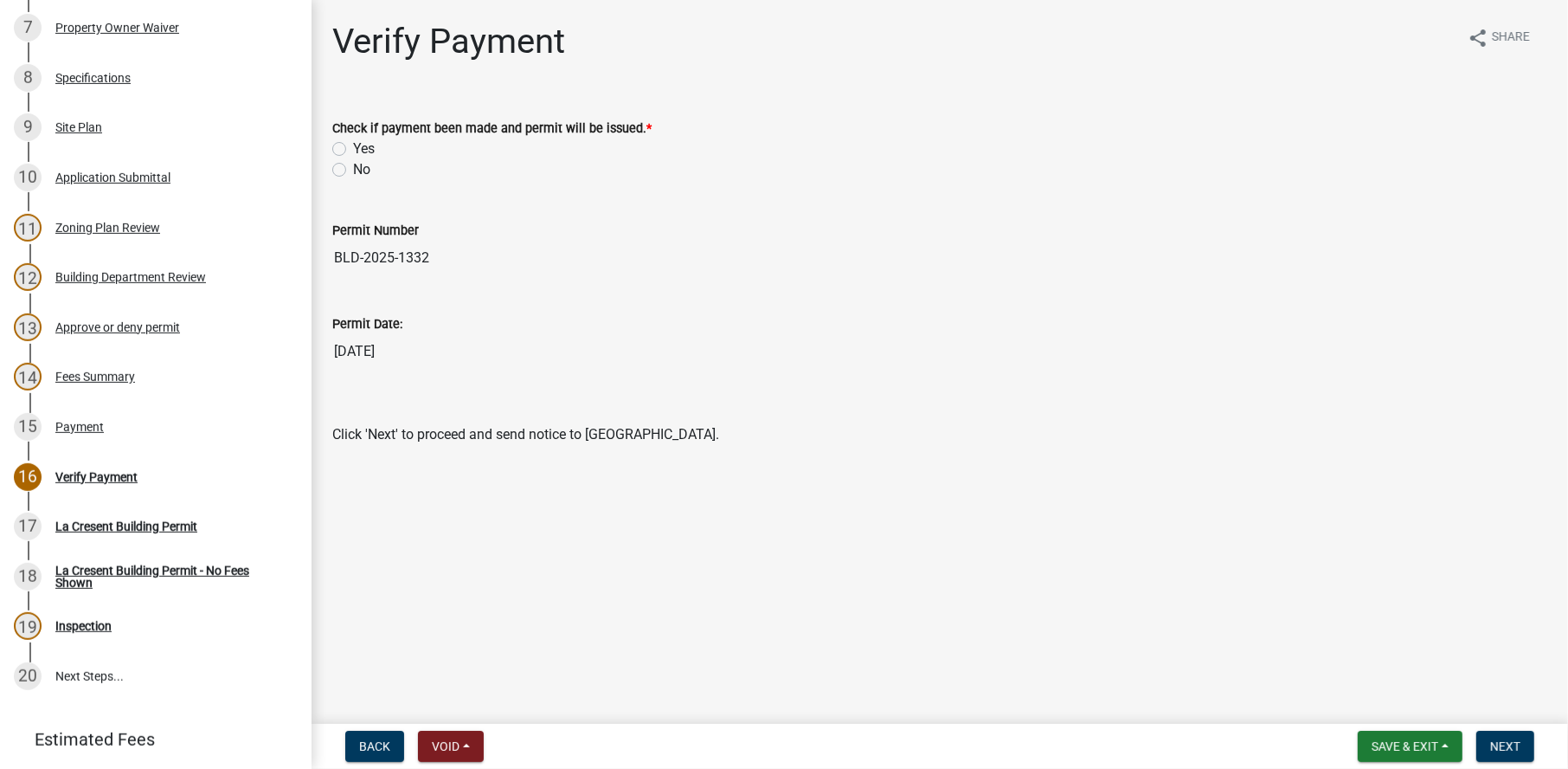
click at [353, 148] on label "Yes" at bounding box center [363, 148] width 22 height 21
click at [353, 148] on input "Yes" at bounding box center [357, 143] width 11 height 11
radio input "true"
click at [1497, 737] on button "Next" at bounding box center [1504, 746] width 58 height 31
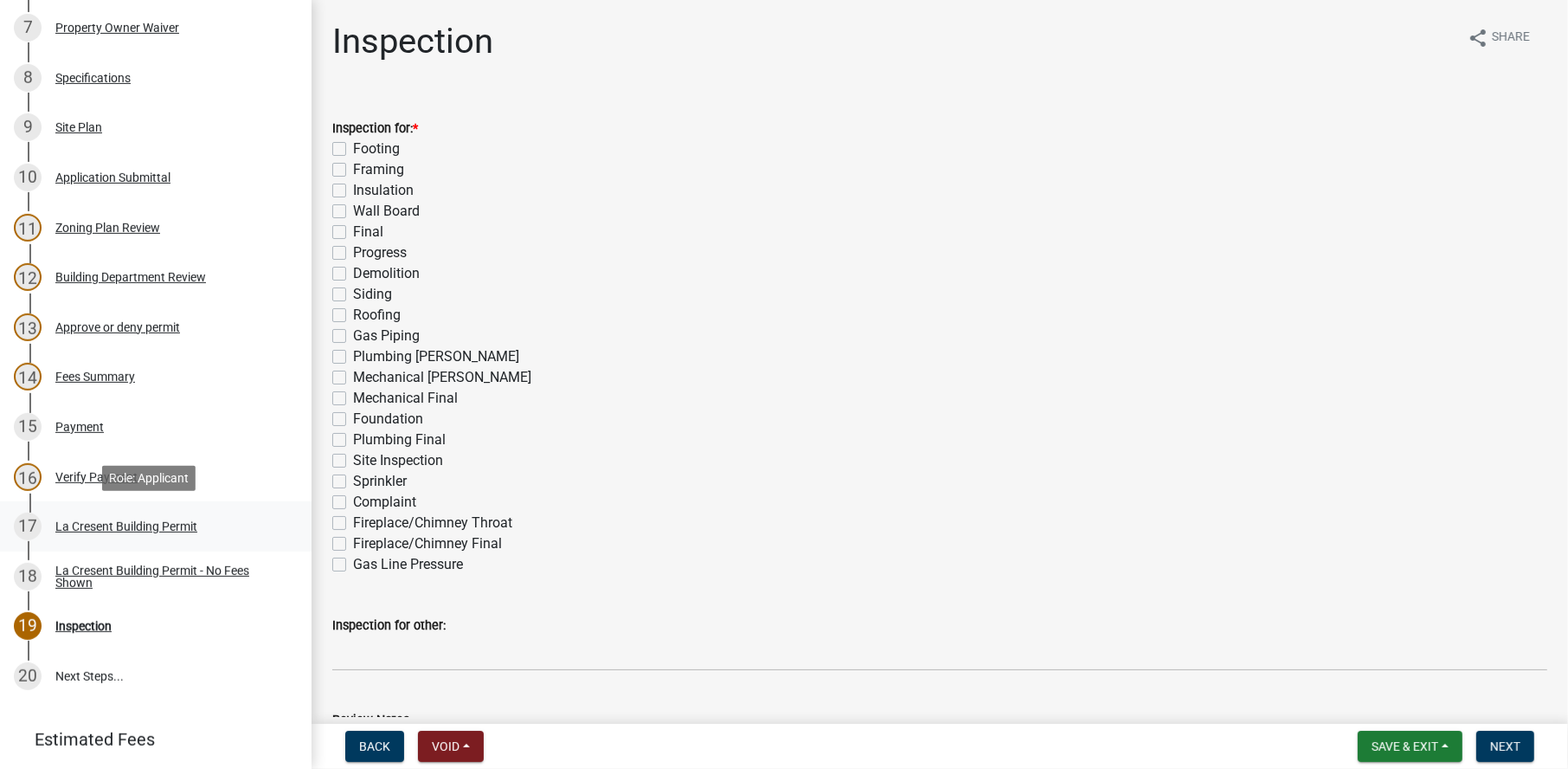
click at [135, 523] on div "La Cresent Building Permit" at bounding box center [126, 526] width 142 height 12
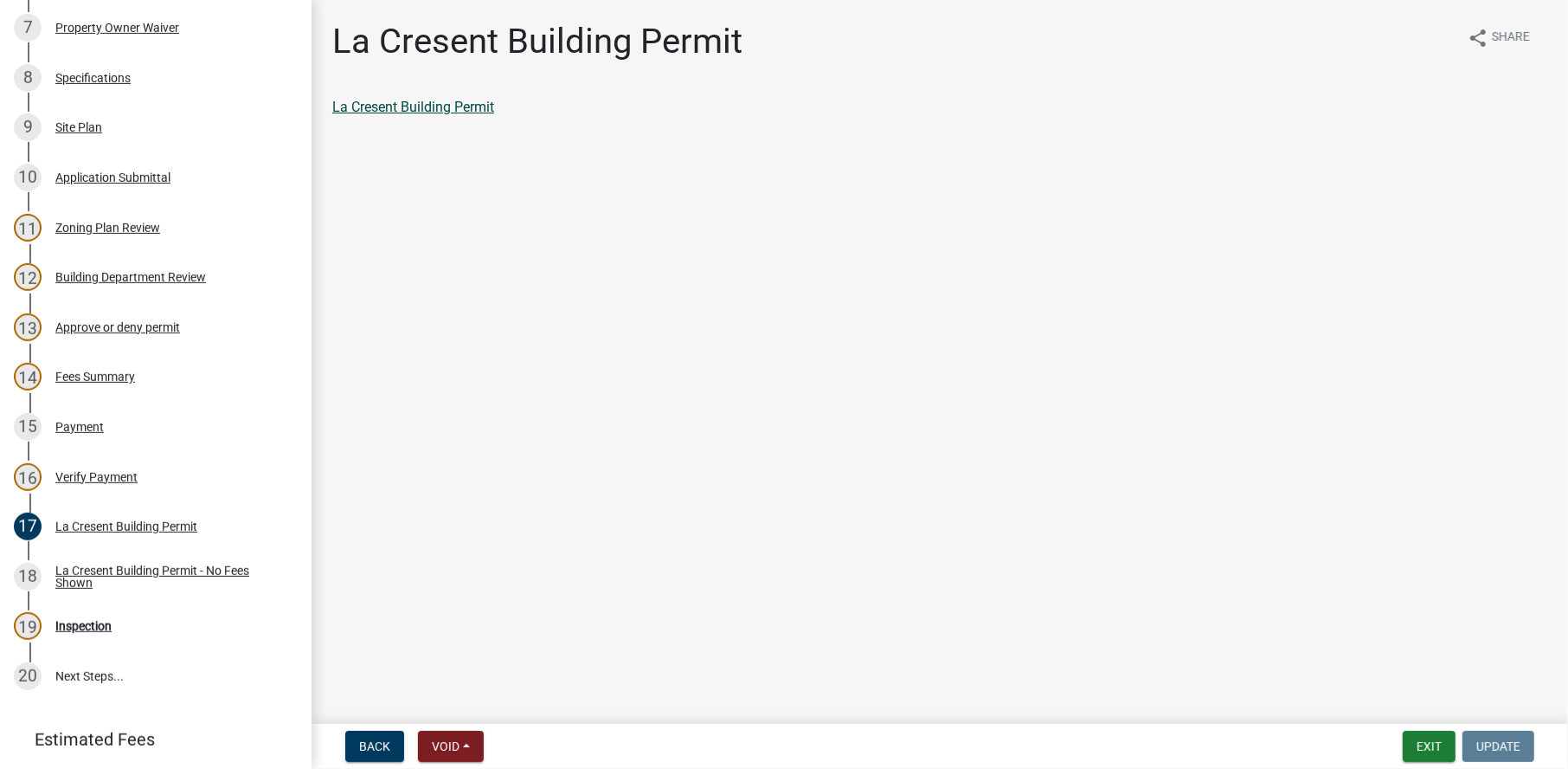
click at [398, 101] on link "La Cresent Building Permit" at bounding box center [412, 107] width 162 height 17
